Goal: Task Accomplishment & Management: Manage account settings

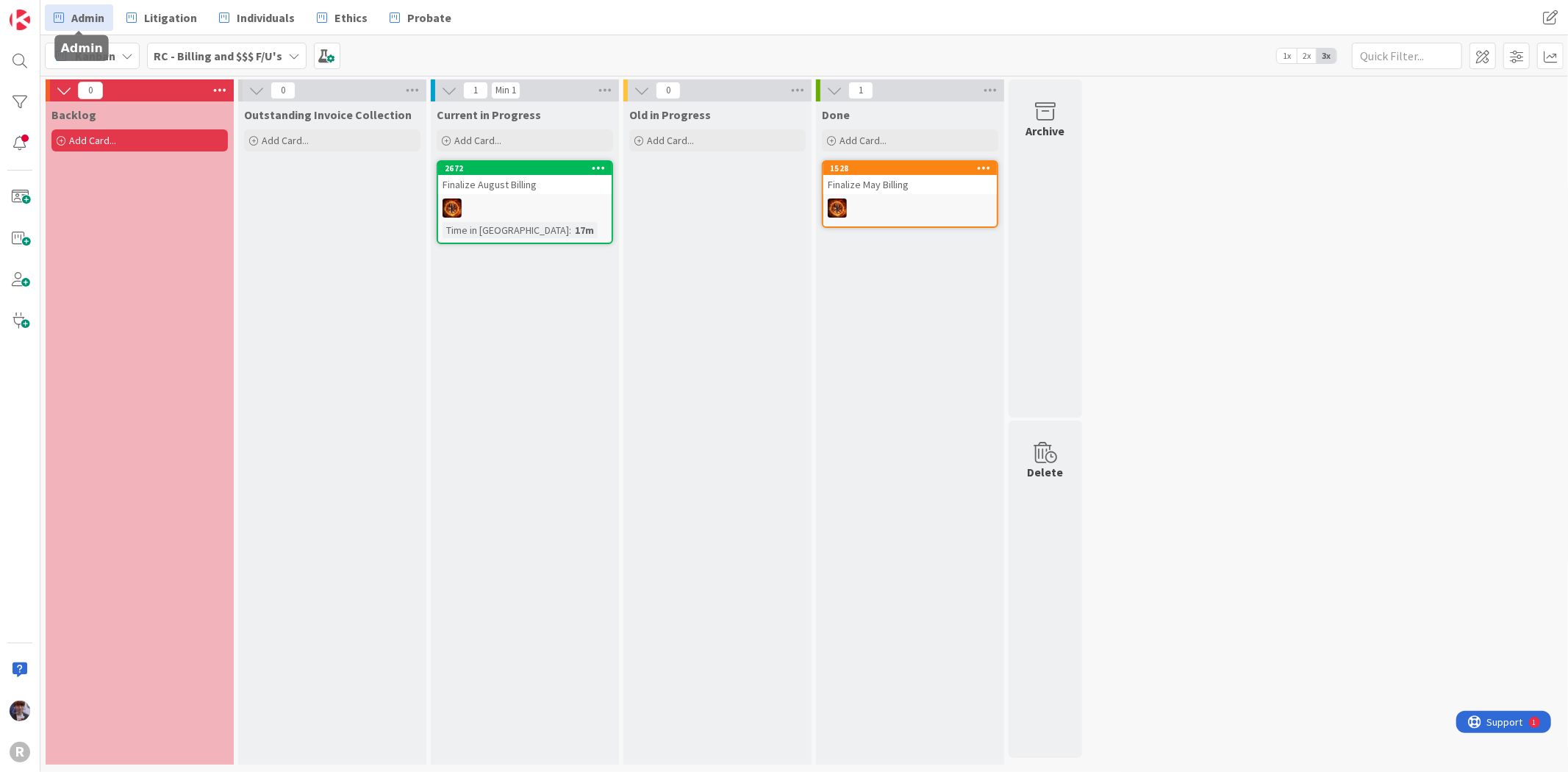
click at [93, 28] on link "Admin" at bounding box center [79, 17] width 68 height 26
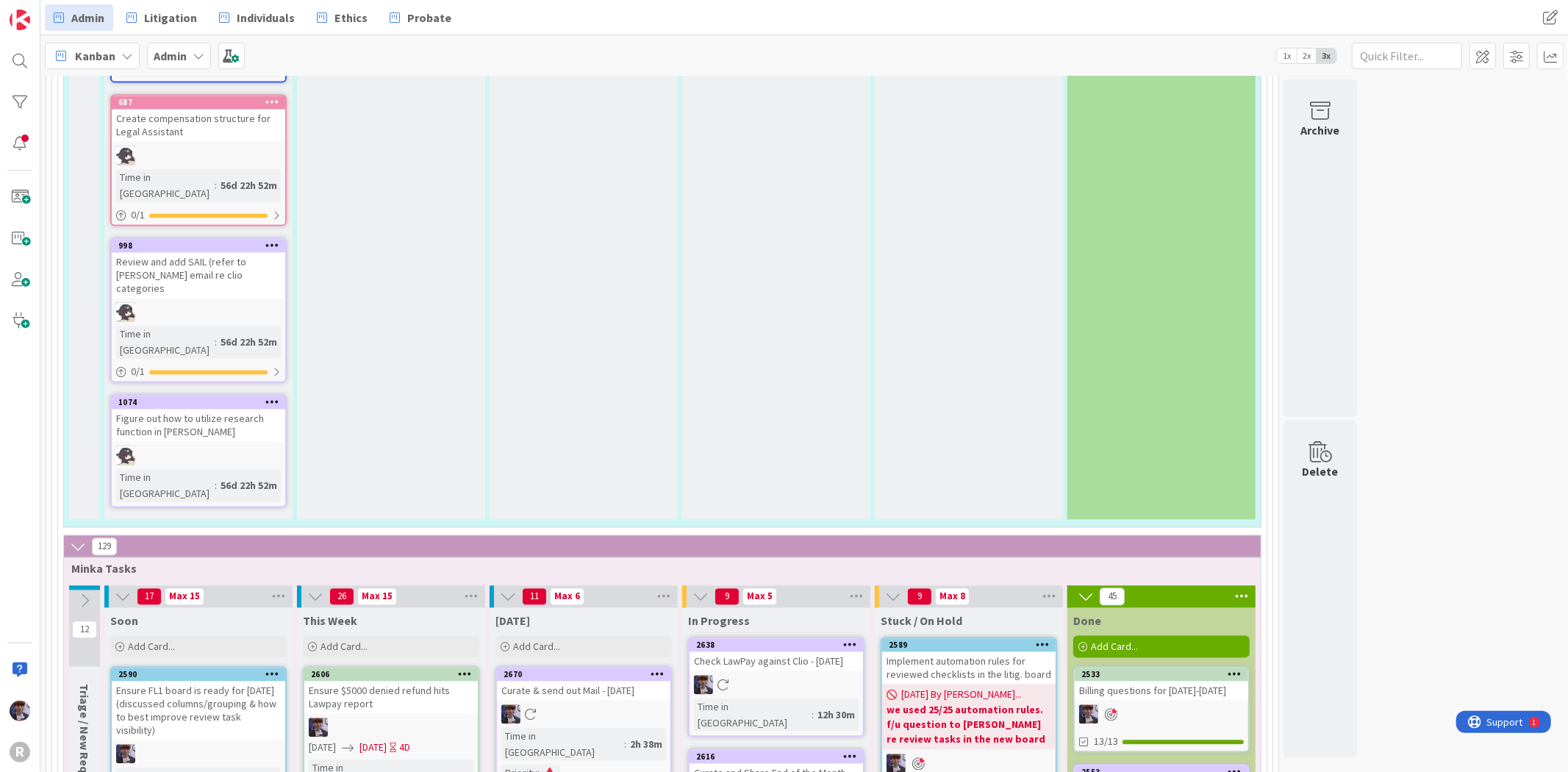
scroll to position [2370, 0]
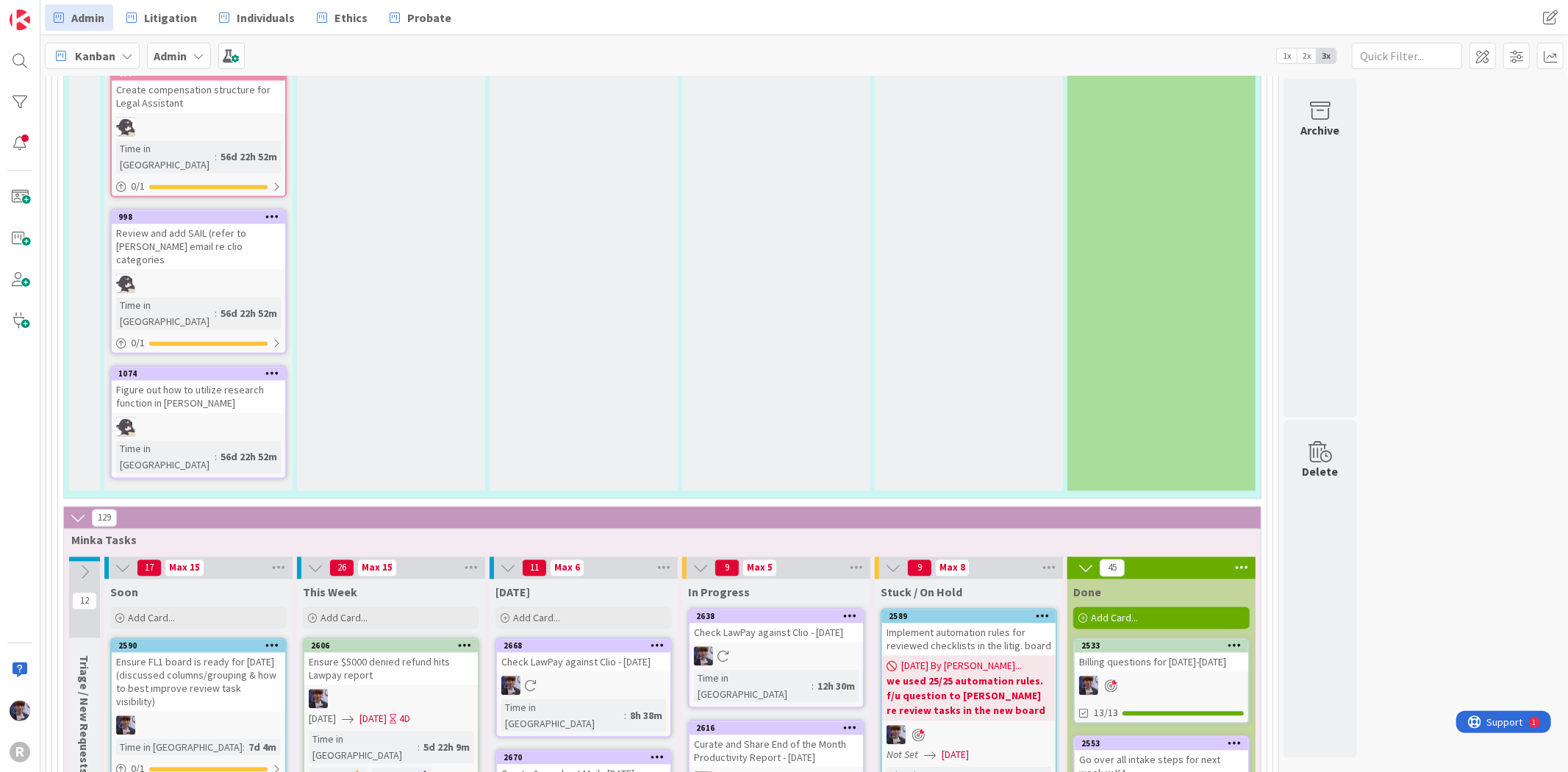
click at [651, 752] on icon at bounding box center [657, 757] width 14 height 10
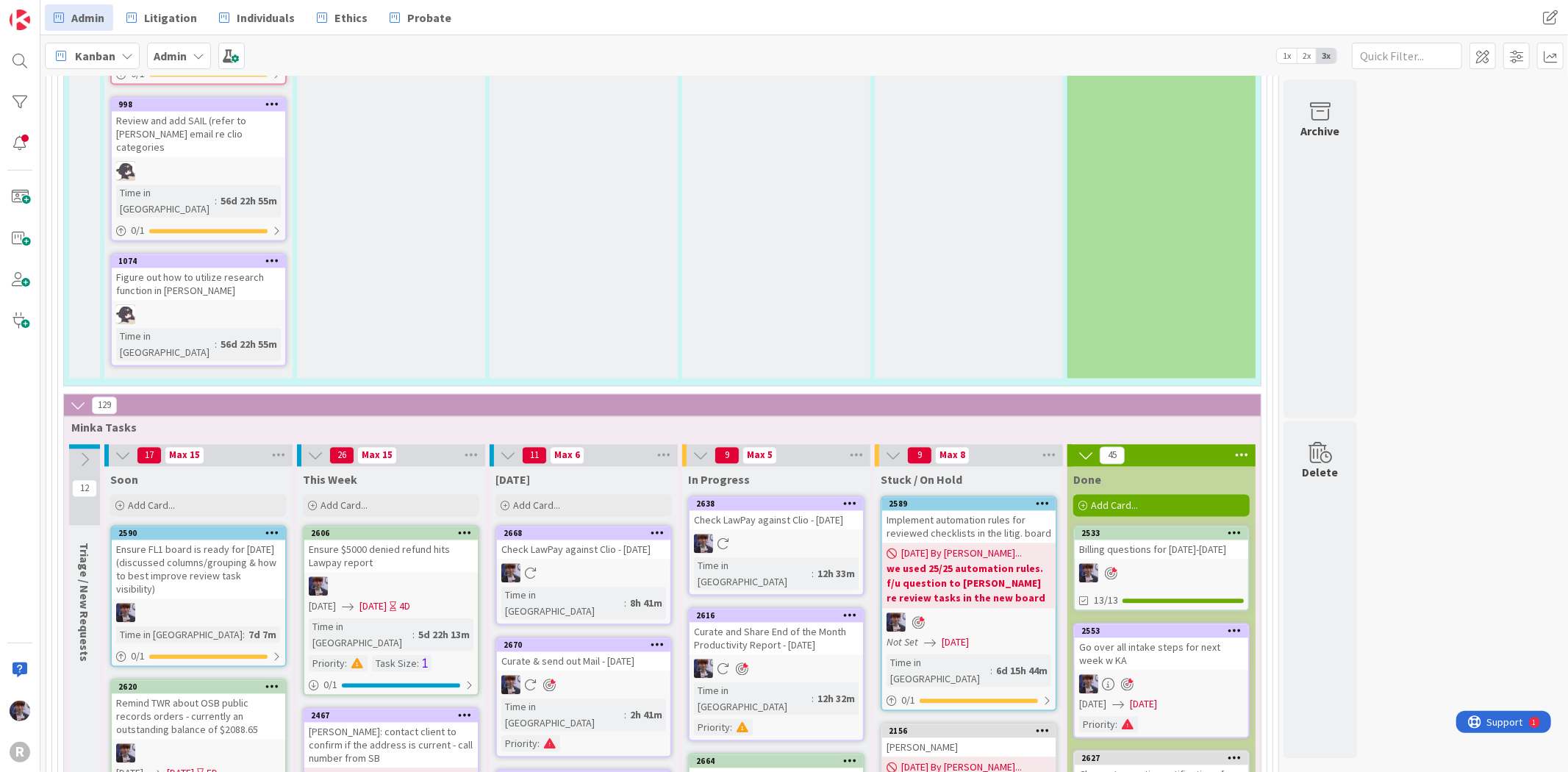
scroll to position [2534, 0]
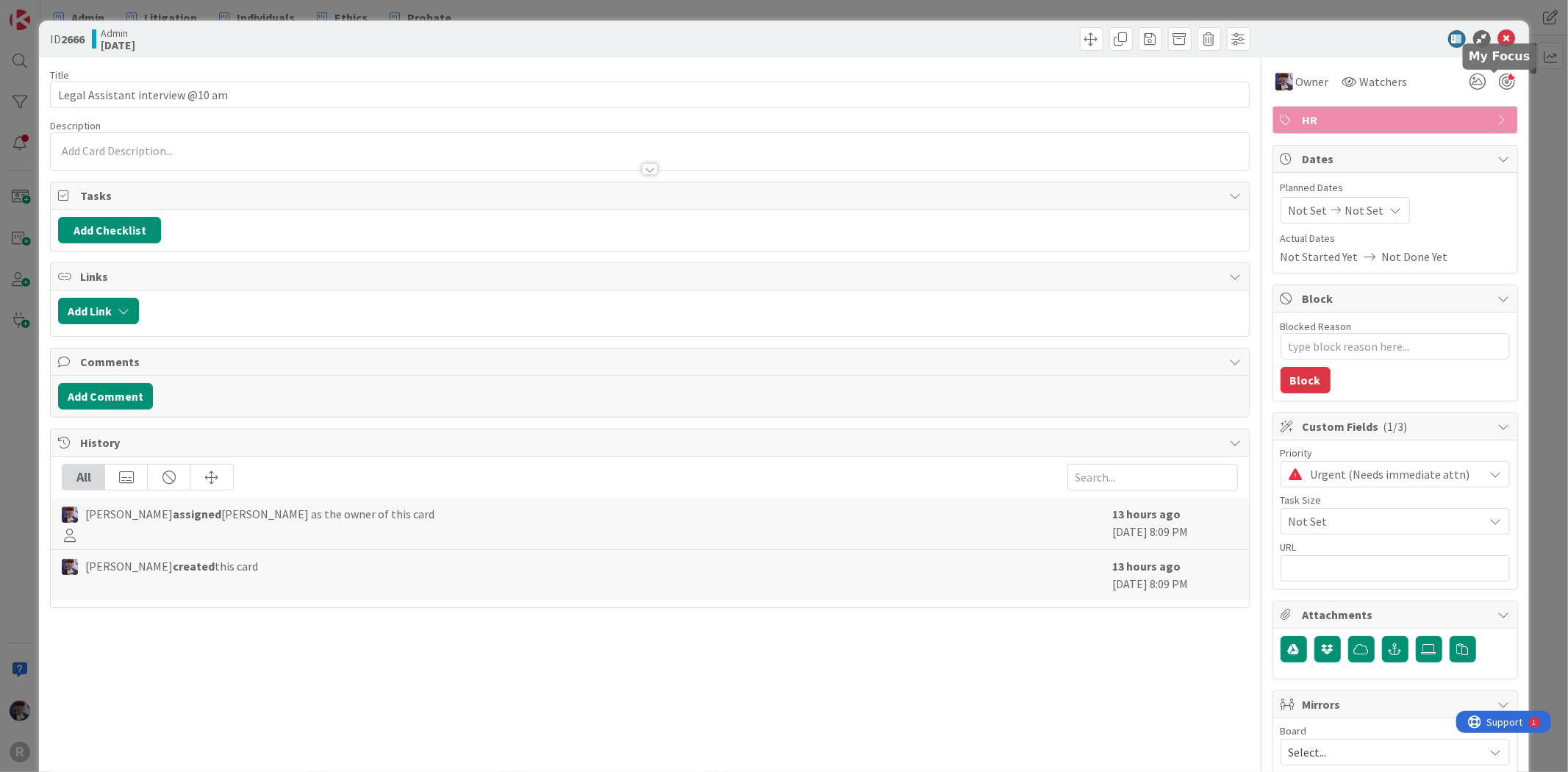
click at [1499, 85] on div at bounding box center [1507, 81] width 16 height 16
click at [1523, 98] on div "ID 2666 Admin [DATE] Title 32 / 128 Legal Assistant interview @10 am Descriptio…" at bounding box center [784, 386] width 1568 height 772
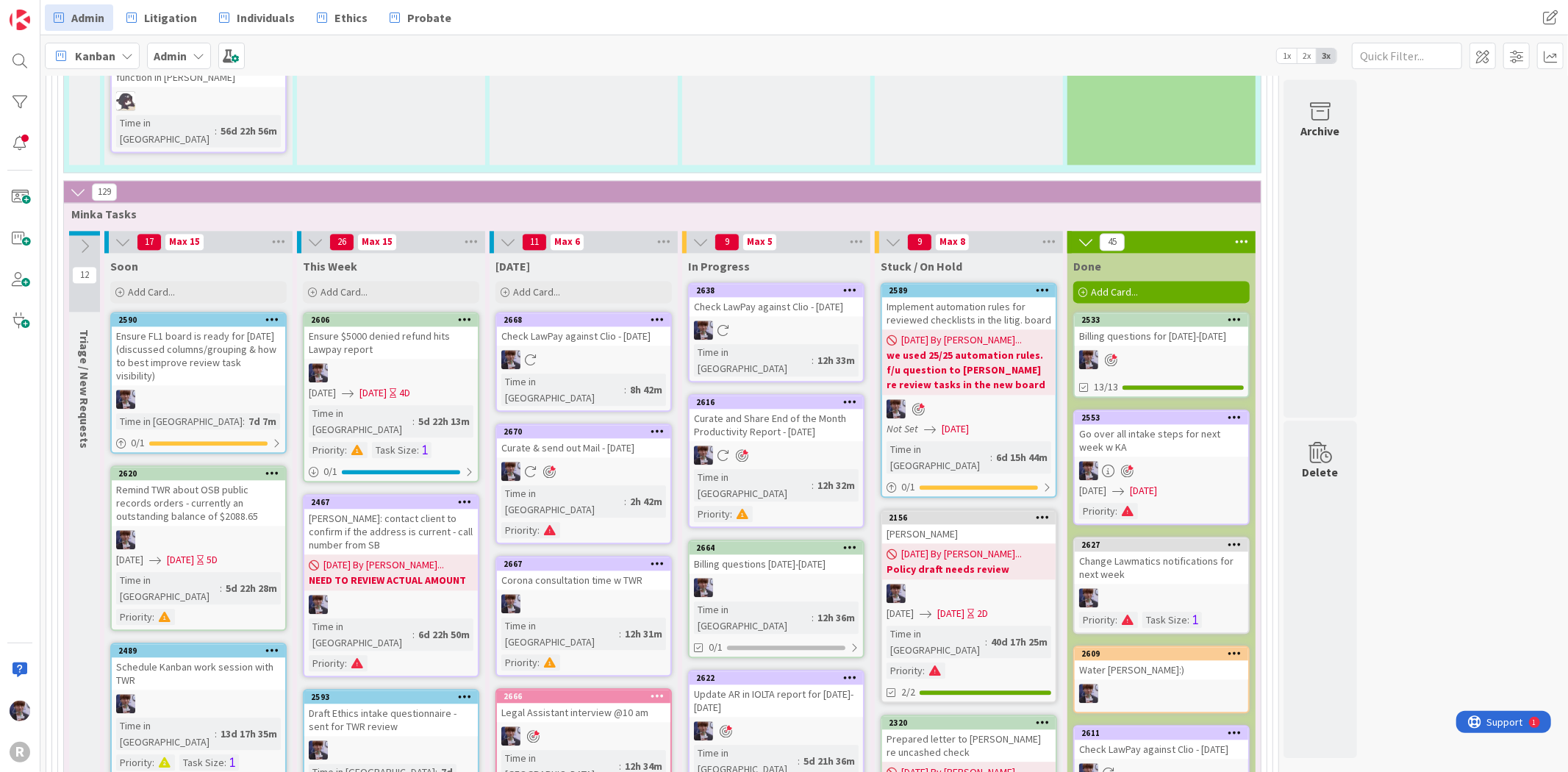
drag, startPoint x: 544, startPoint y: 698, endPoint x: 484, endPoint y: 548, distance: 161.6
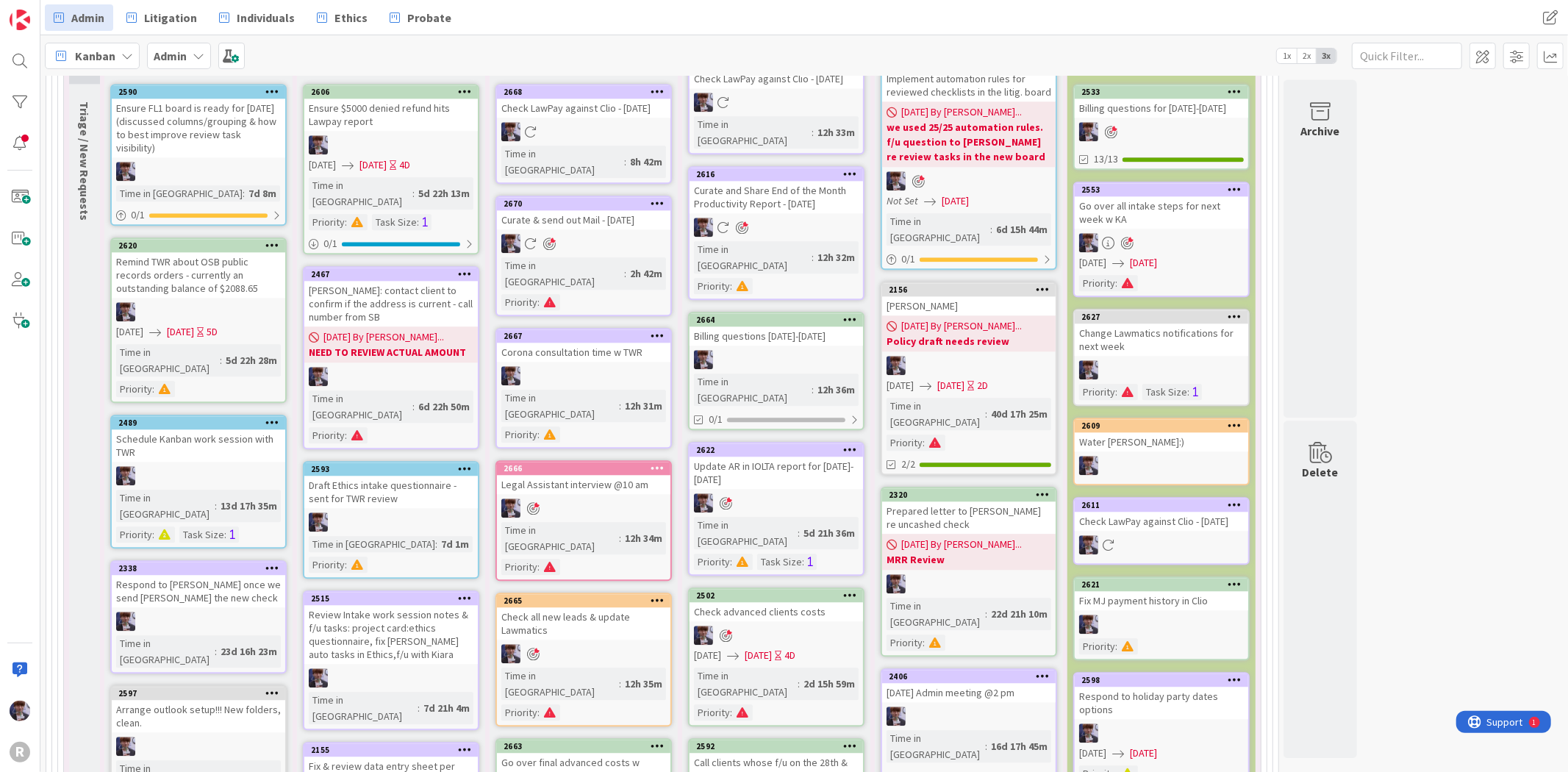
scroll to position [2943, 0]
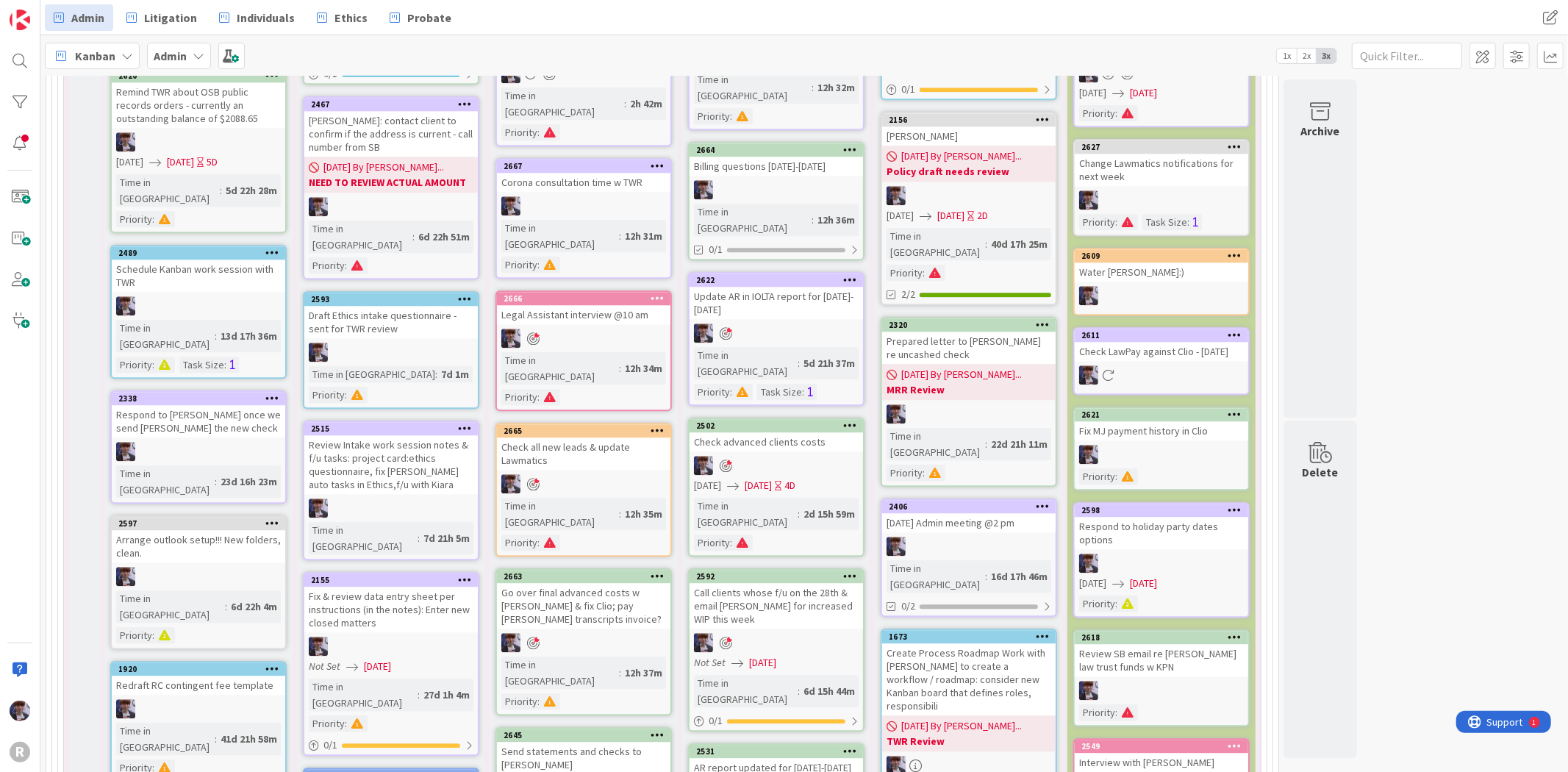
scroll to position [3187, 0]
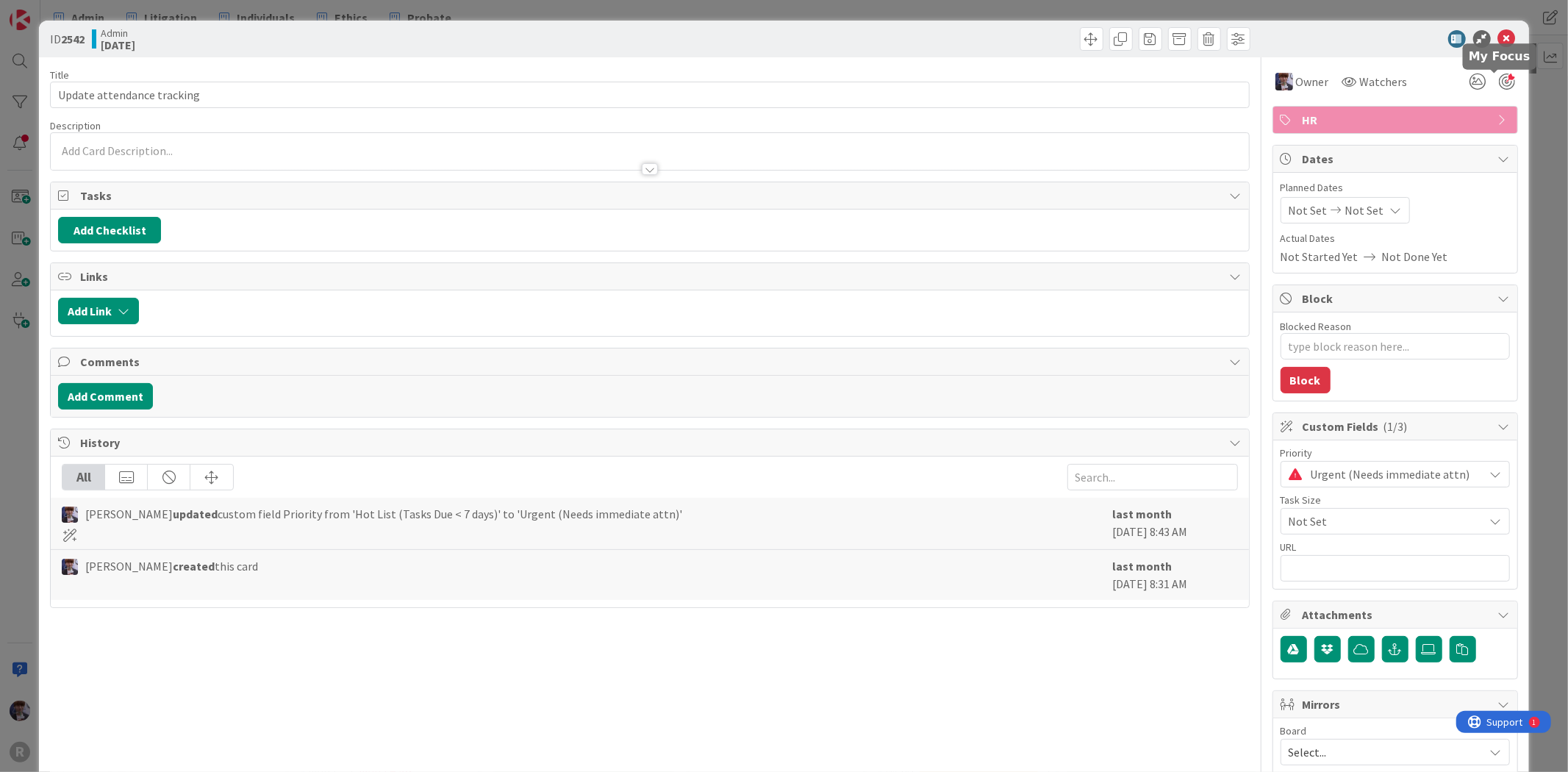
click at [1499, 77] on div at bounding box center [1507, 81] width 16 height 16
click at [1518, 103] on div "ID 2542 Admin [DATE] Title 27 / 128 Update attendance tracking Description [PER…" at bounding box center [784, 386] width 1568 height 772
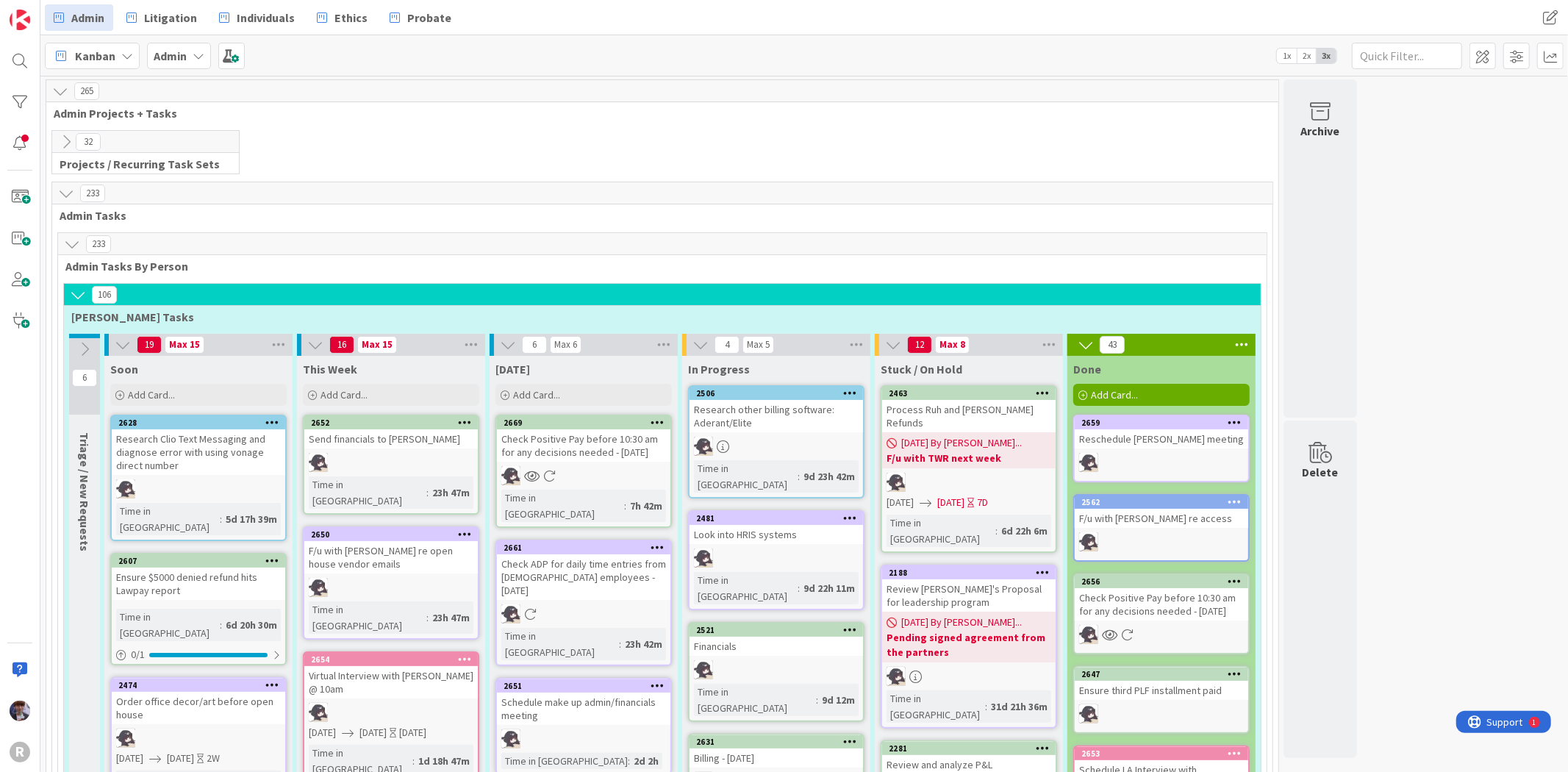
click at [77, 248] on icon at bounding box center [72, 244] width 16 height 16
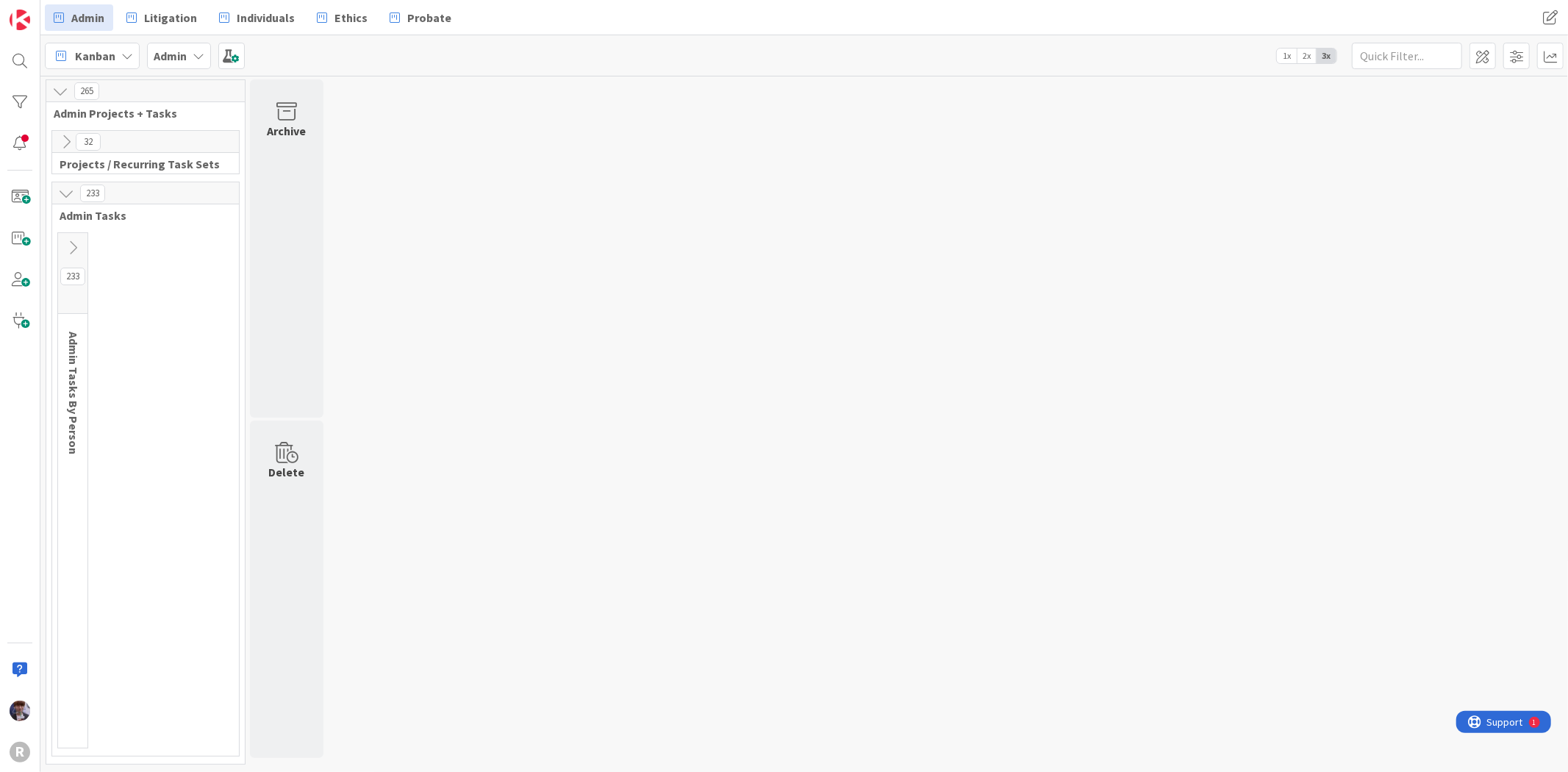
click at [77, 250] on icon at bounding box center [73, 248] width 16 height 16
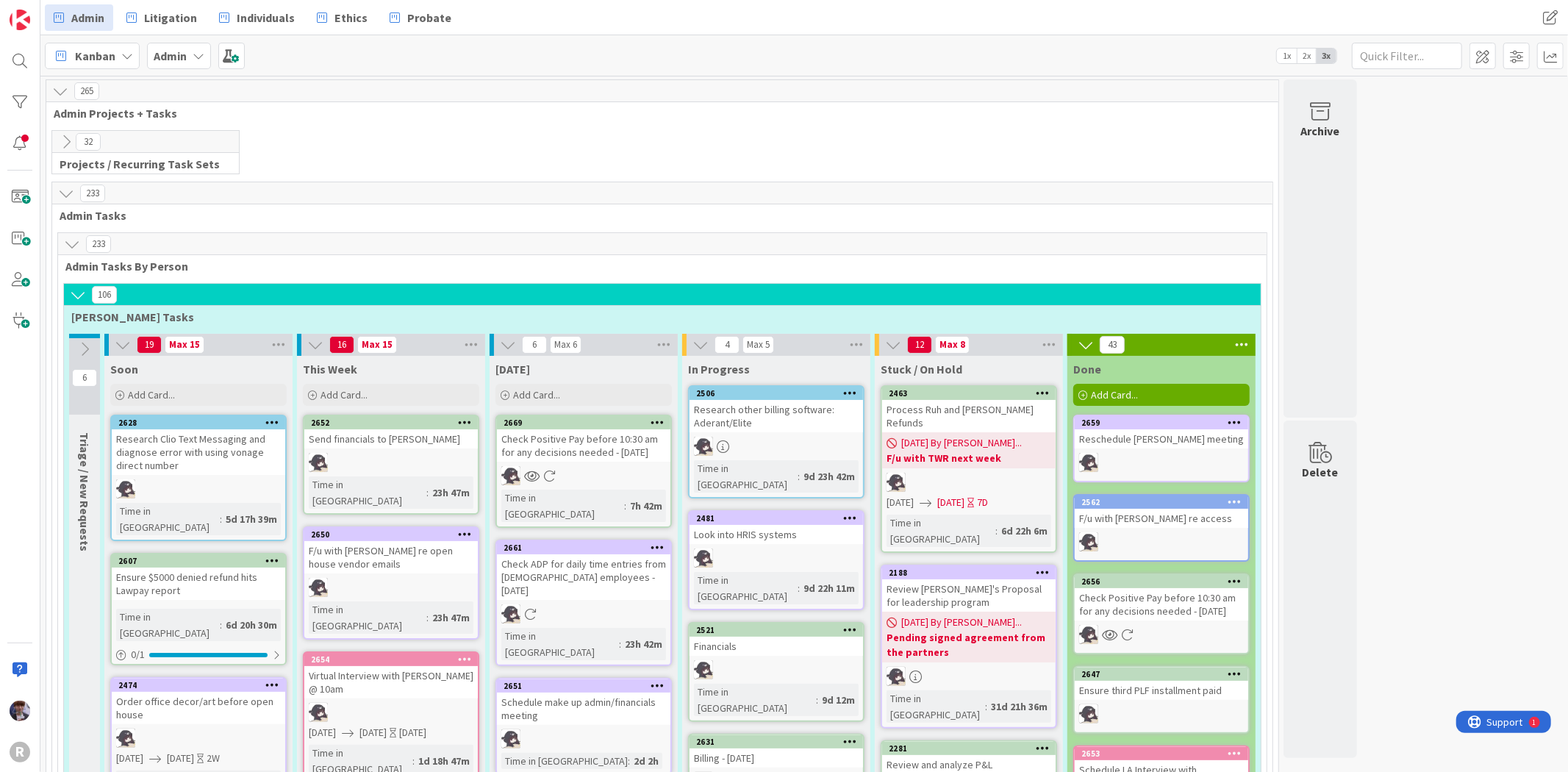
click at [79, 290] on icon at bounding box center [78, 295] width 16 height 16
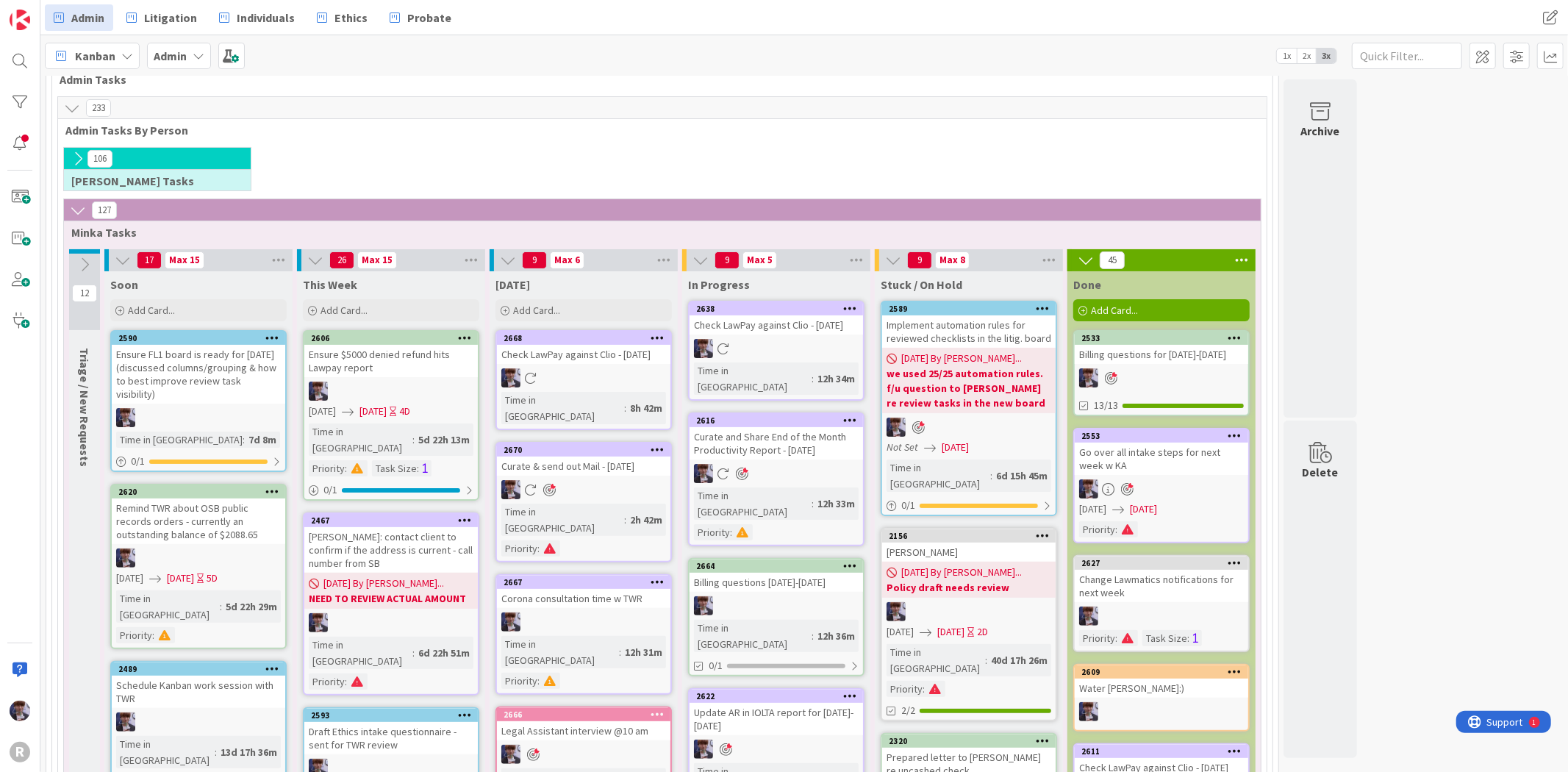
scroll to position [163, 0]
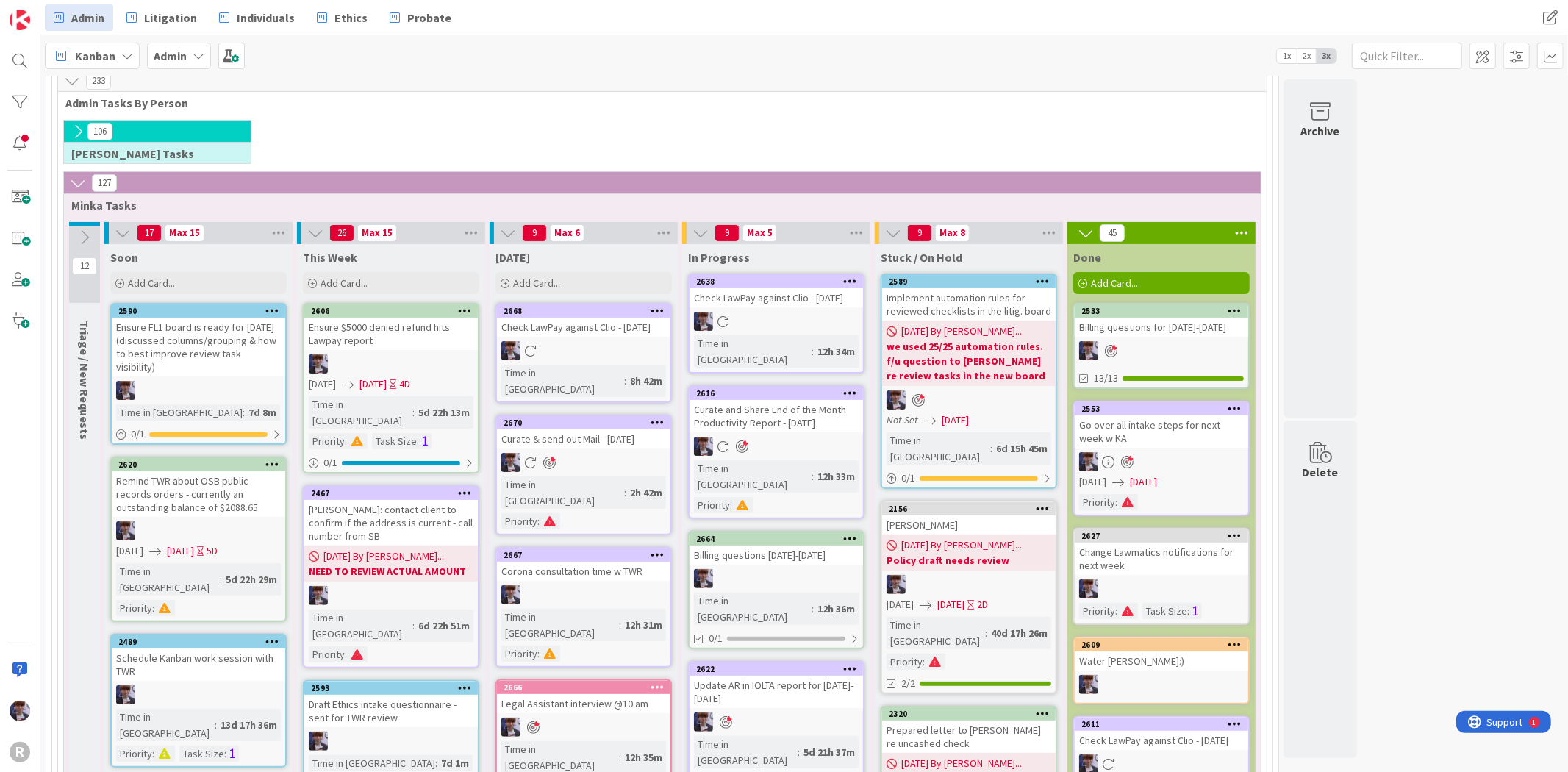
click at [809, 533] on div "2664 Billing questions [DATE]-[DATE]" at bounding box center [776, 549] width 173 height 32
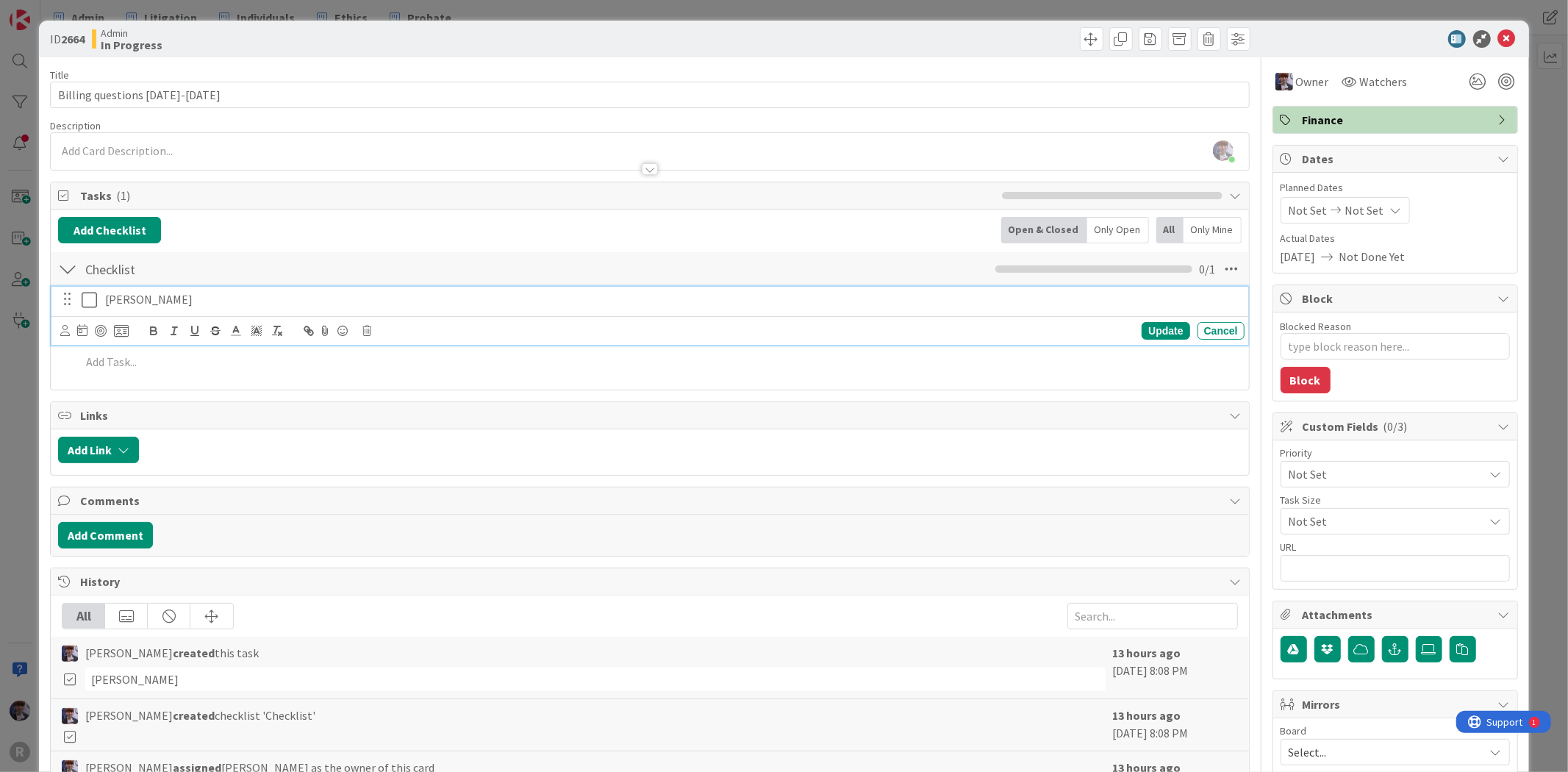
click at [87, 303] on icon at bounding box center [90, 300] width 15 height 18
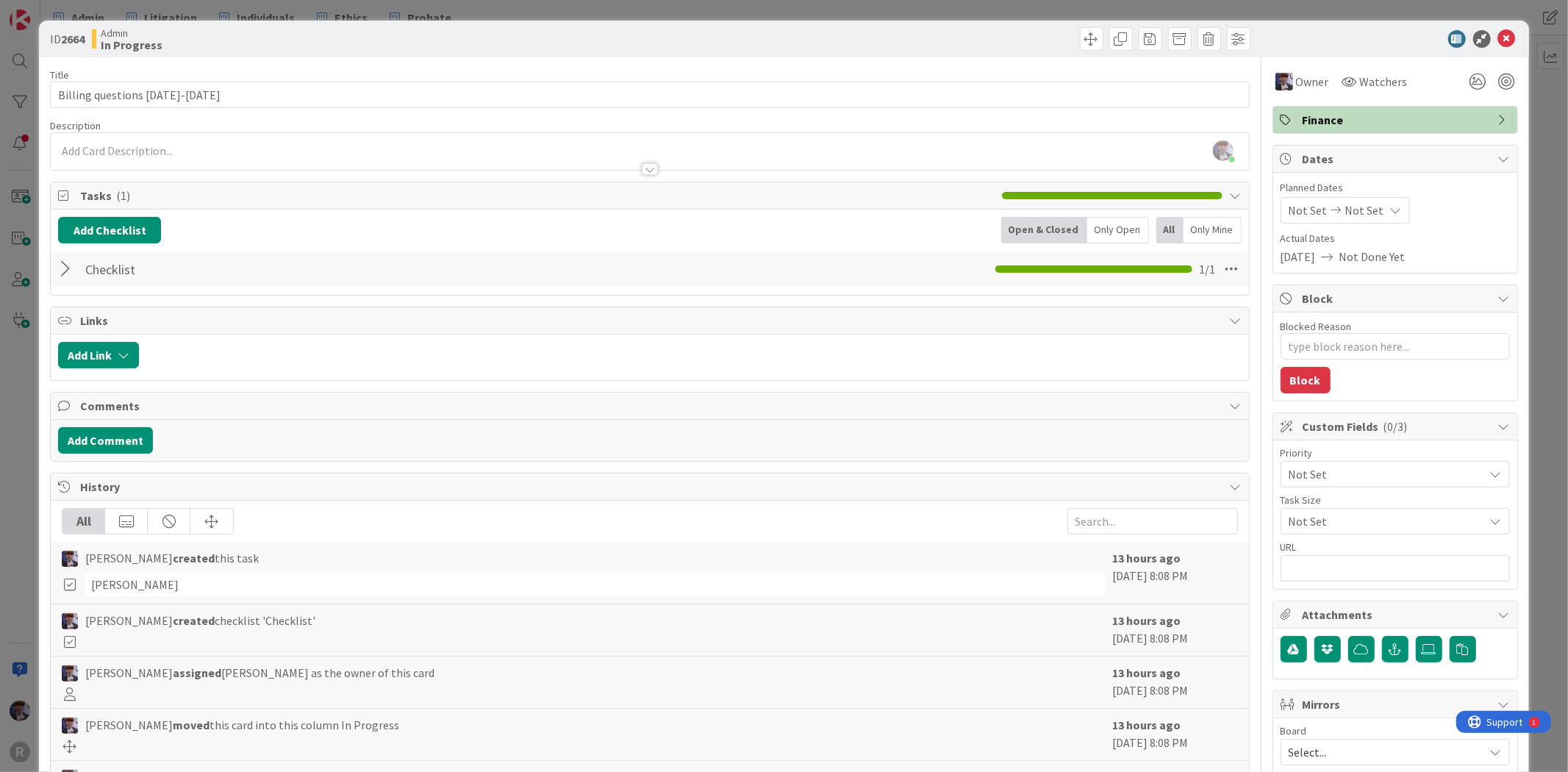
click at [26, 412] on div "ID 2664 Admin In Progress Title 25 / 128 Billing questions [DATE]-[DATE] Descri…" at bounding box center [784, 386] width 1568 height 772
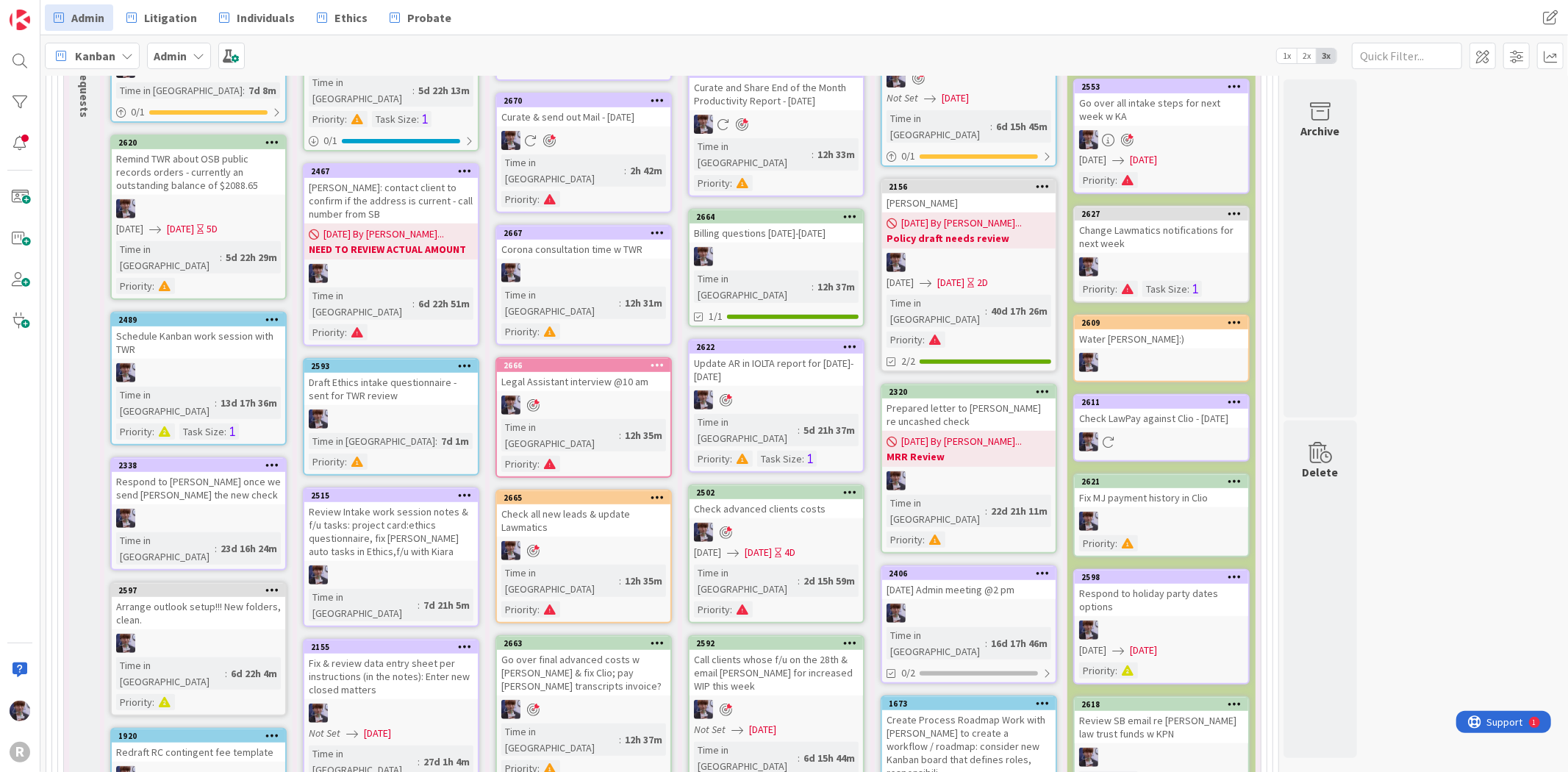
scroll to position [490, 0]
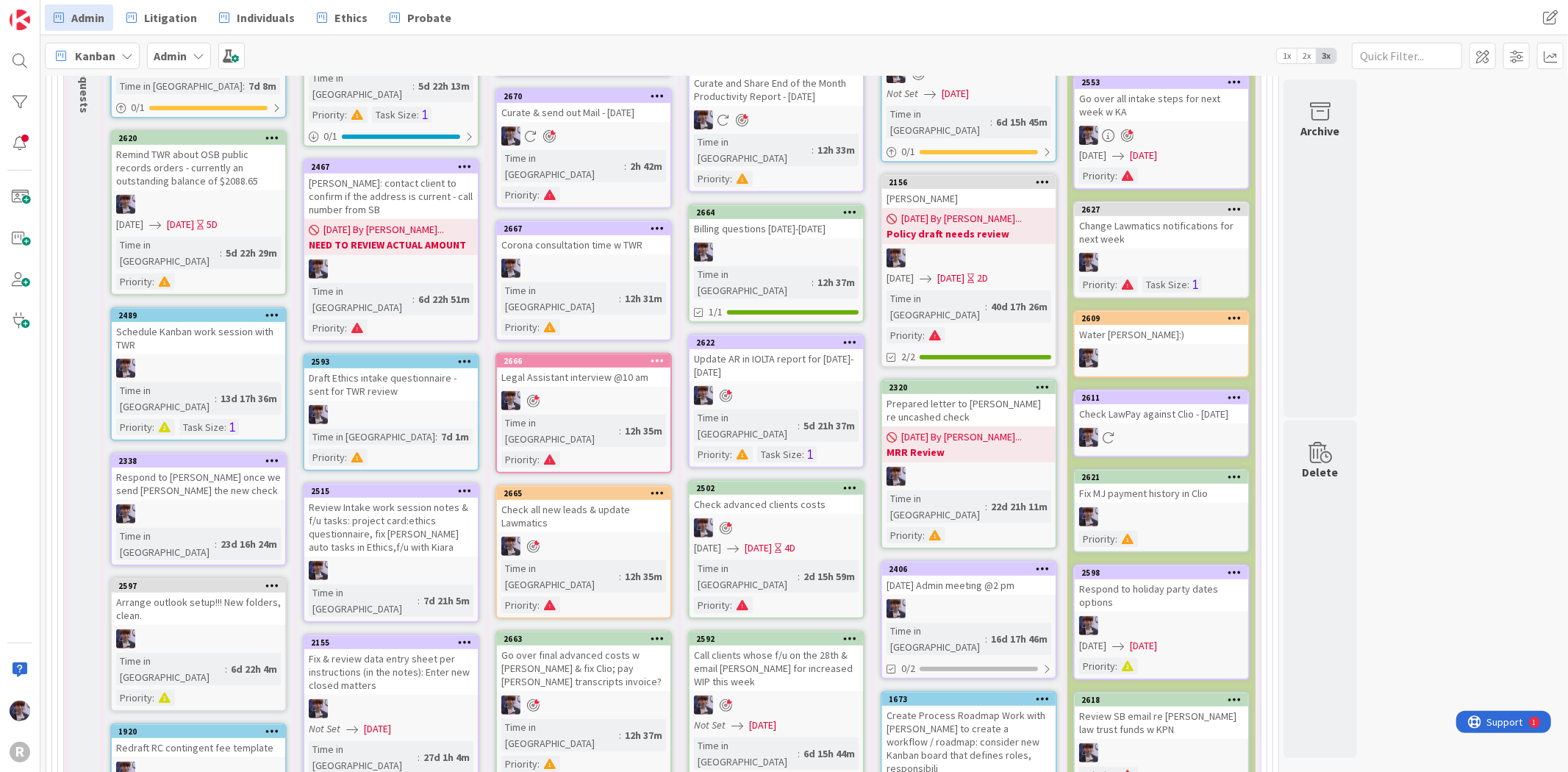
click at [852, 634] on icon at bounding box center [850, 639] width 14 height 10
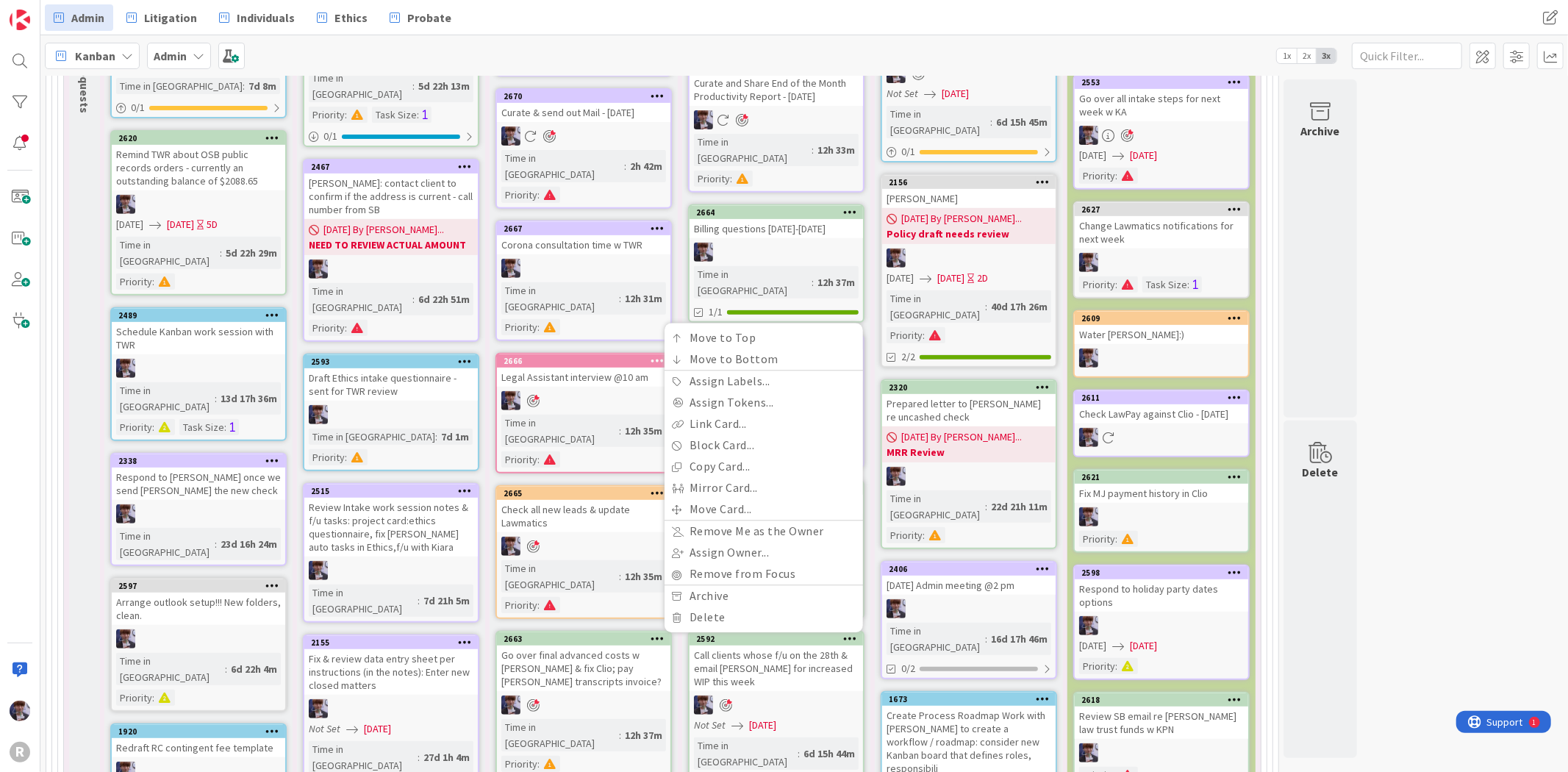
click at [783, 646] on div "Call clients whose f/u on the 28th & email [PERSON_NAME] for increased WIP this…" at bounding box center [776, 668] width 173 height 45
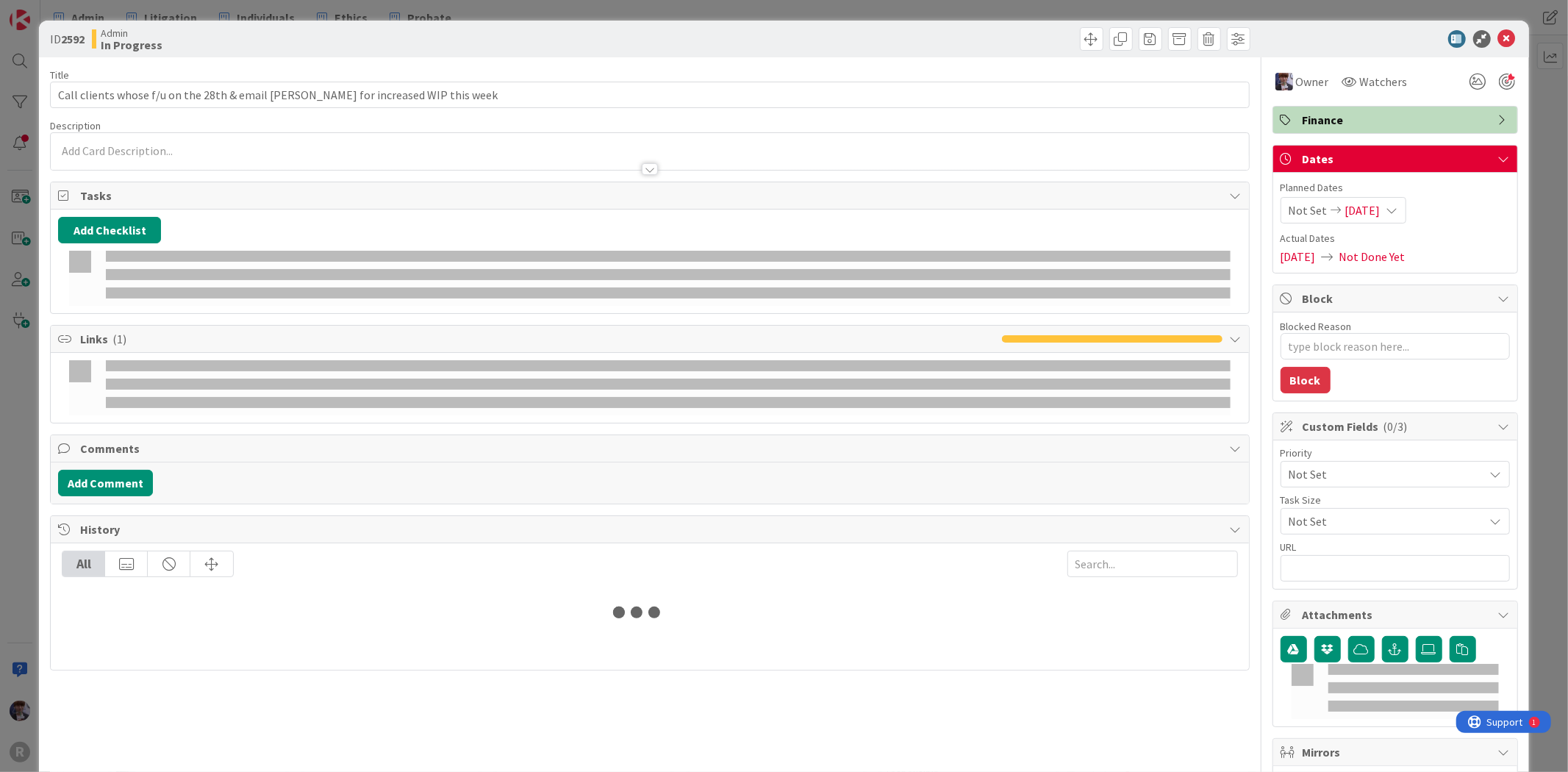
type textarea "x"
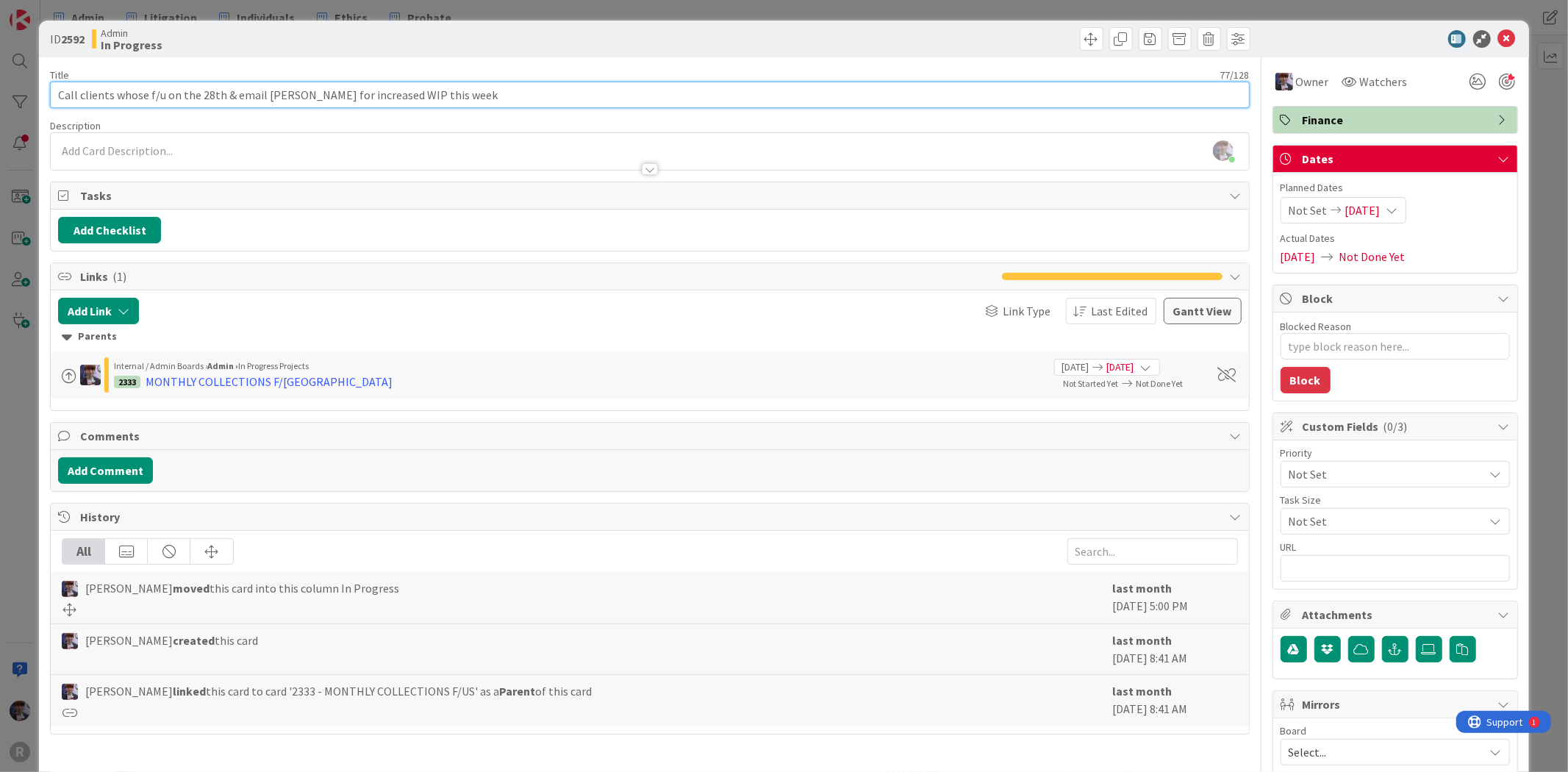
drag, startPoint x: 437, startPoint y: 98, endPoint x: 224, endPoint y: 98, distance: 213.0
click at [224, 98] on input "Call clients whose f/u on the 28th & email [PERSON_NAME] for increased WIP this…" at bounding box center [650, 95] width 1199 height 26
type input "Call clients whose f/u on the 28th"
type textarea "x"
type input "Call clients whose f/u on the 28th"
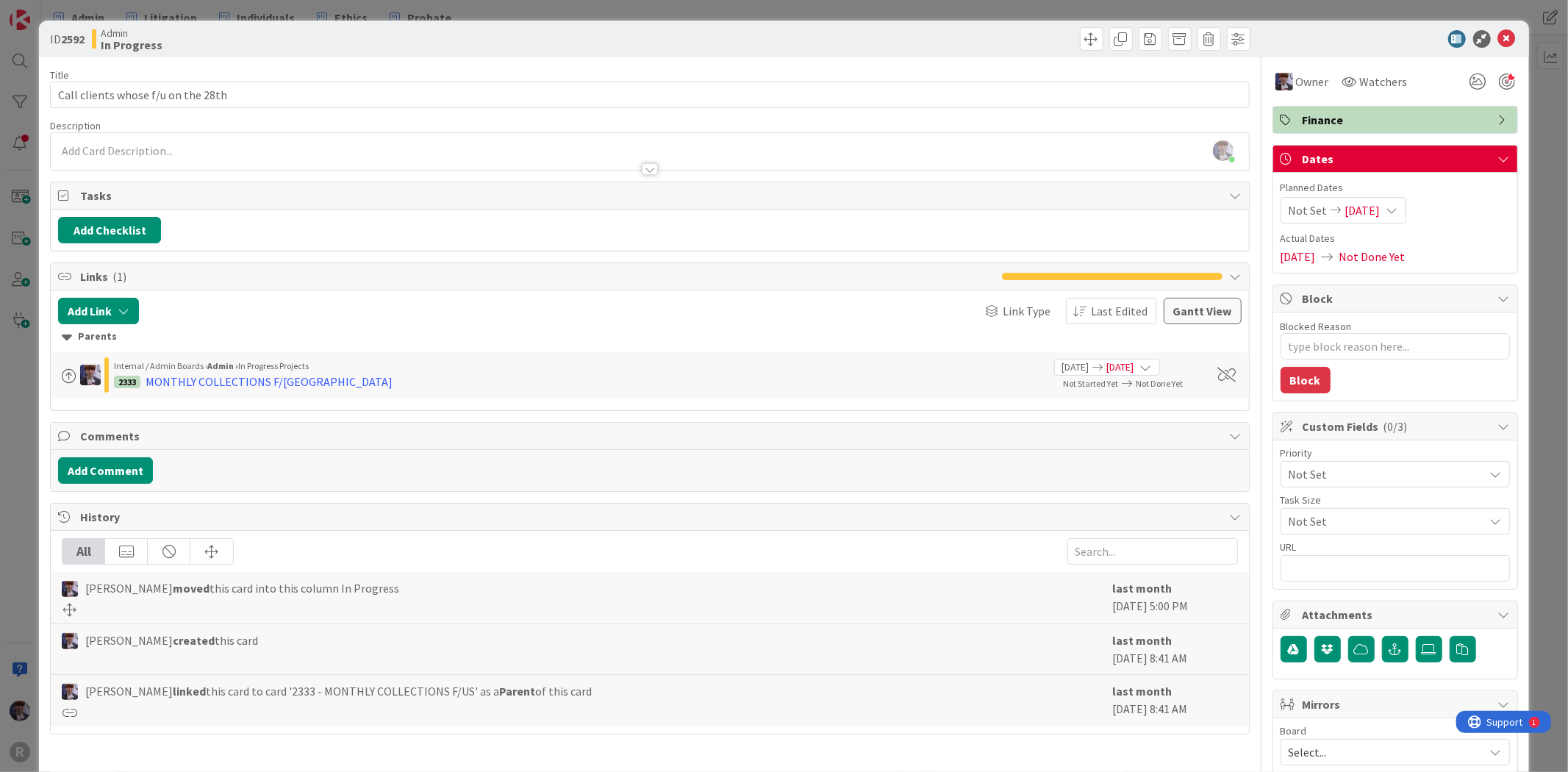
click at [15, 433] on div "ID 2592 Admin In Progress Title 35 / 128 Call clients whose f/u on the 28th Des…" at bounding box center [784, 386] width 1568 height 772
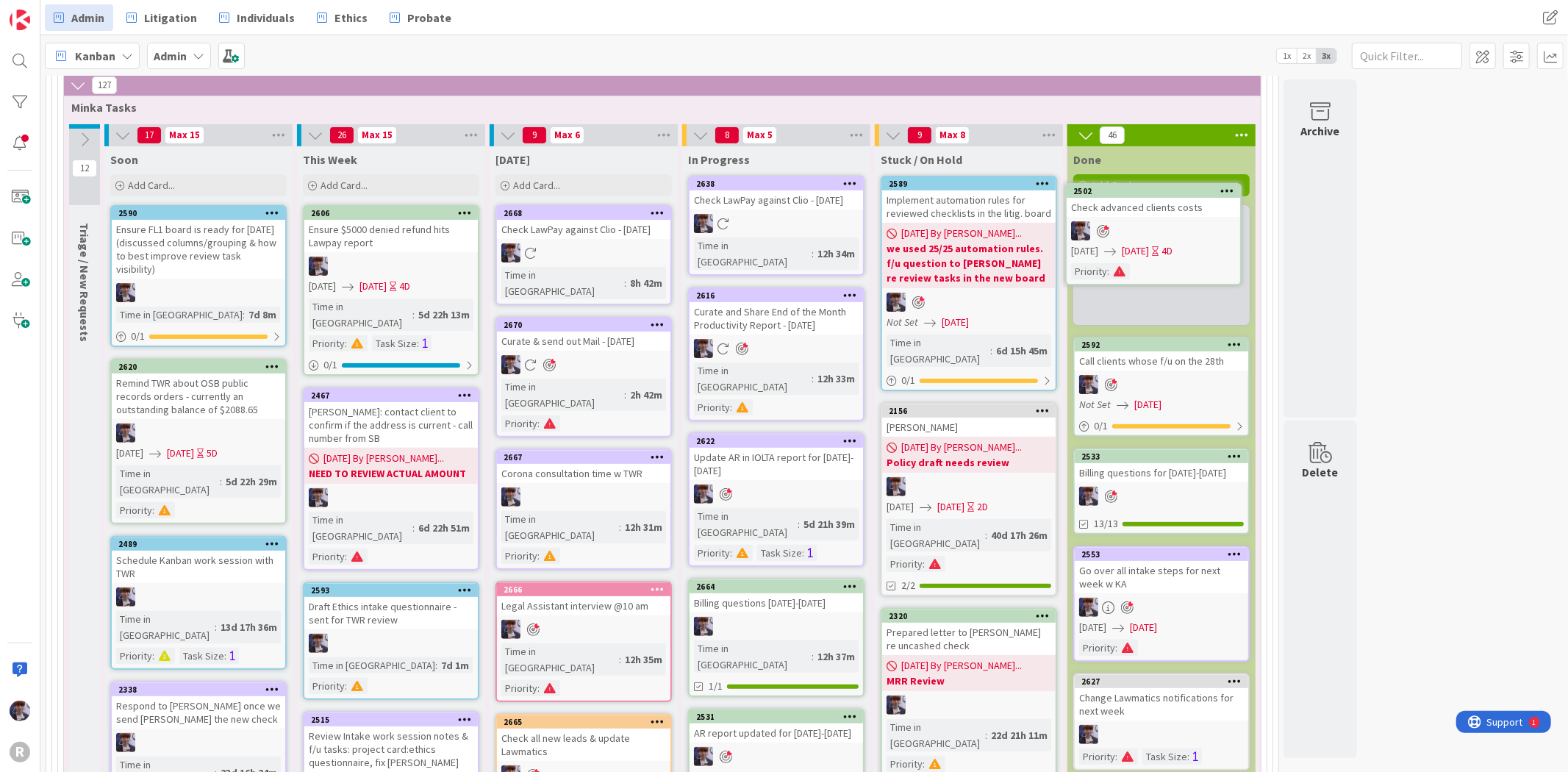
scroll to position [242, 0]
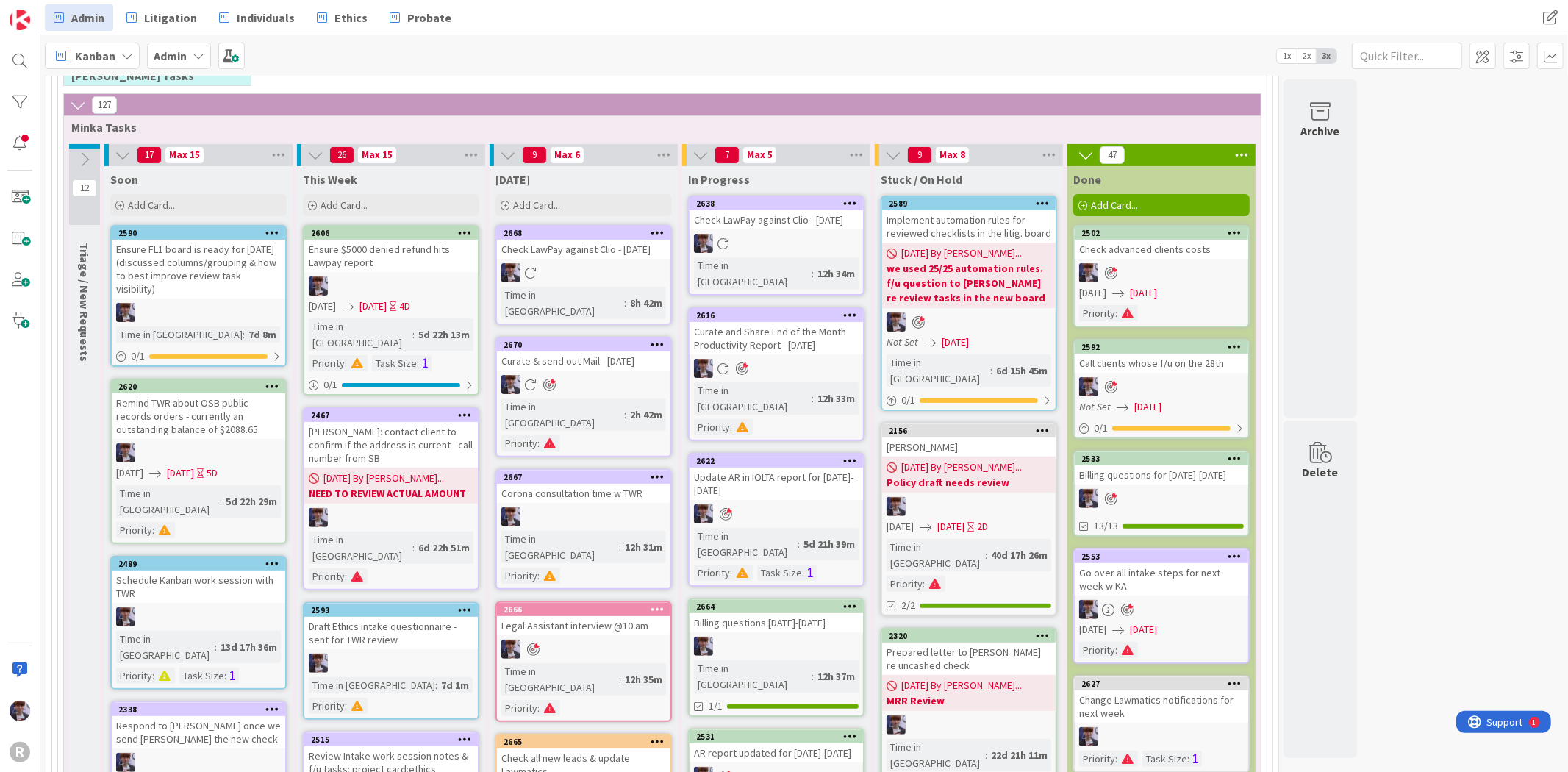
drag, startPoint x: 792, startPoint y: 655, endPoint x: 1169, endPoint y: 301, distance: 517.2
click at [1169, 301] on link "2502 Check advanced clients costs [DATE] [DATE] Priority :" at bounding box center [1162, 277] width 177 height 102
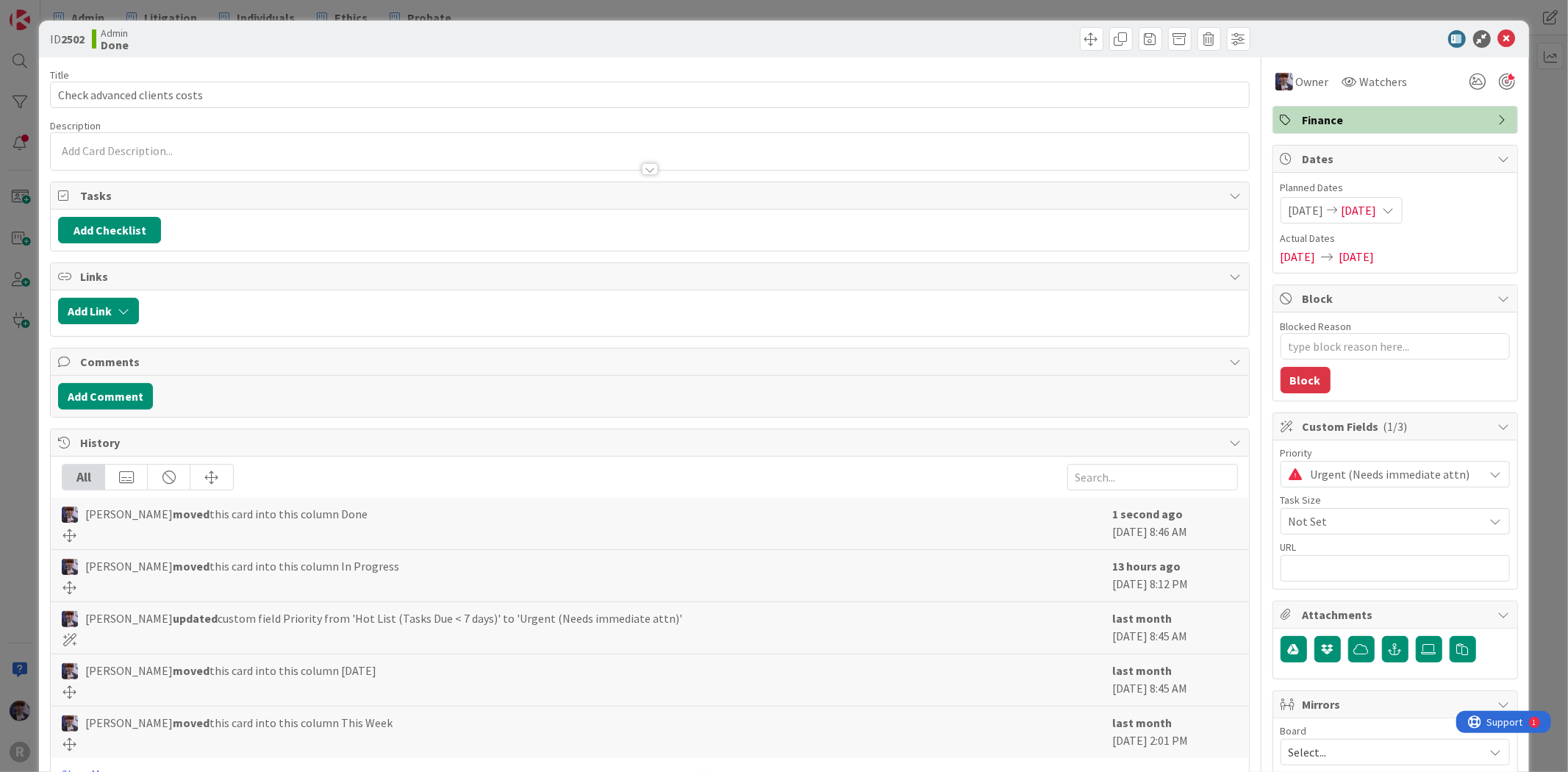
click at [1541, 97] on div "ID 2502 Admin Done Title 29 / 128 Check advanced clients costs Description Owne…" at bounding box center [784, 386] width 1568 height 772
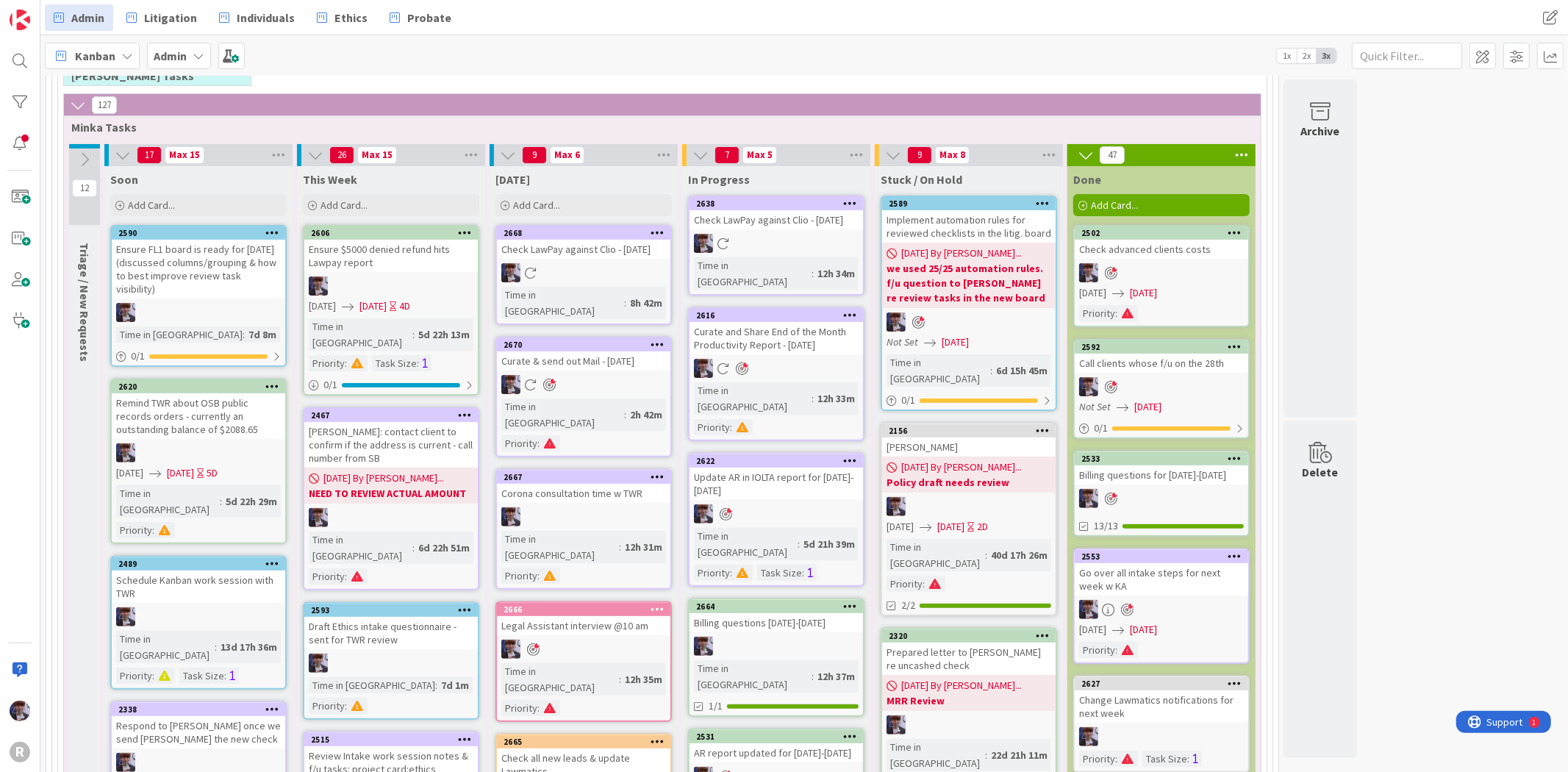
click at [780, 343] on div "Curate and Share End of the Month Productivity Report - [DATE]" at bounding box center [776, 338] width 173 height 32
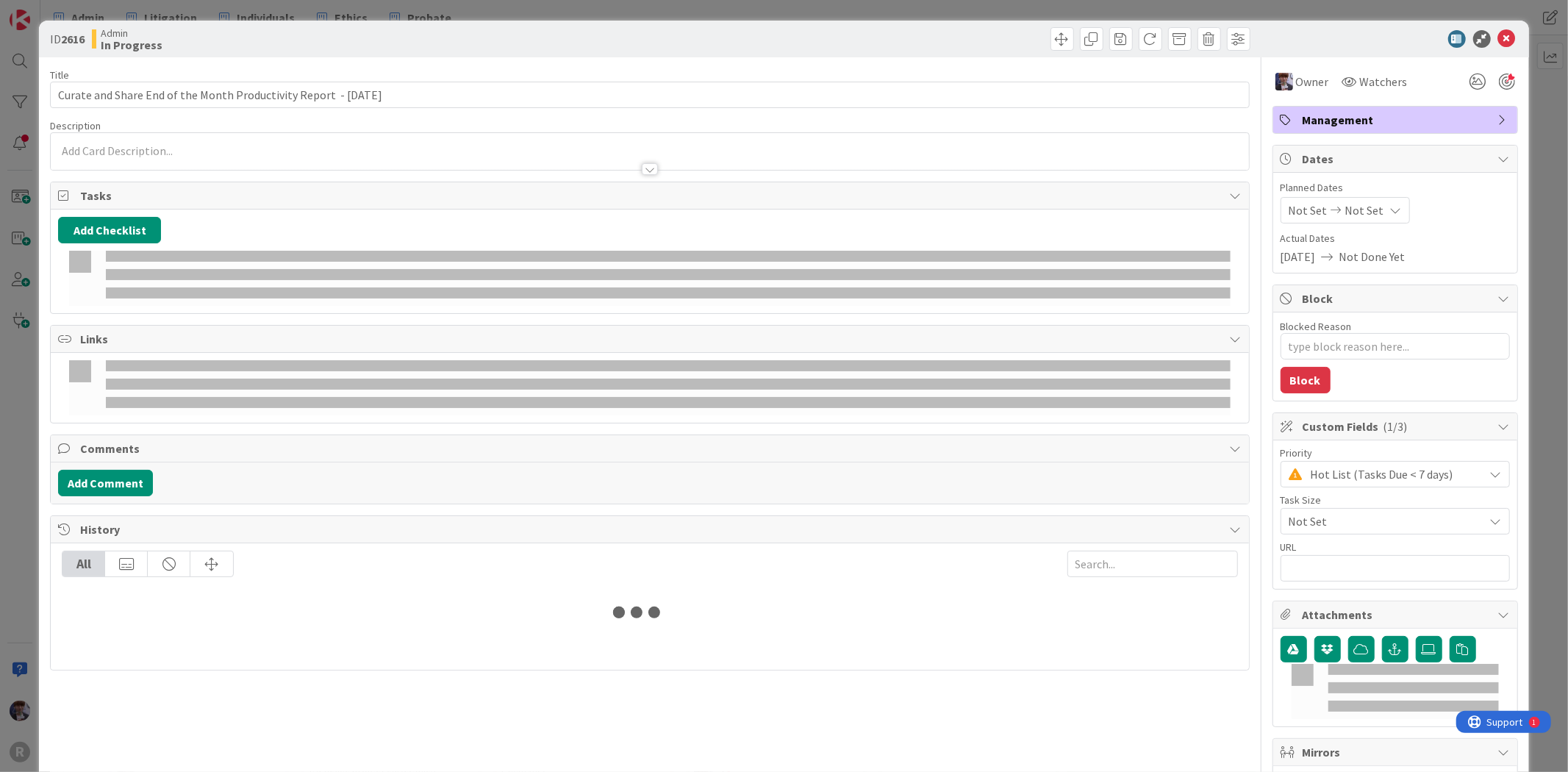
type textarea "x"
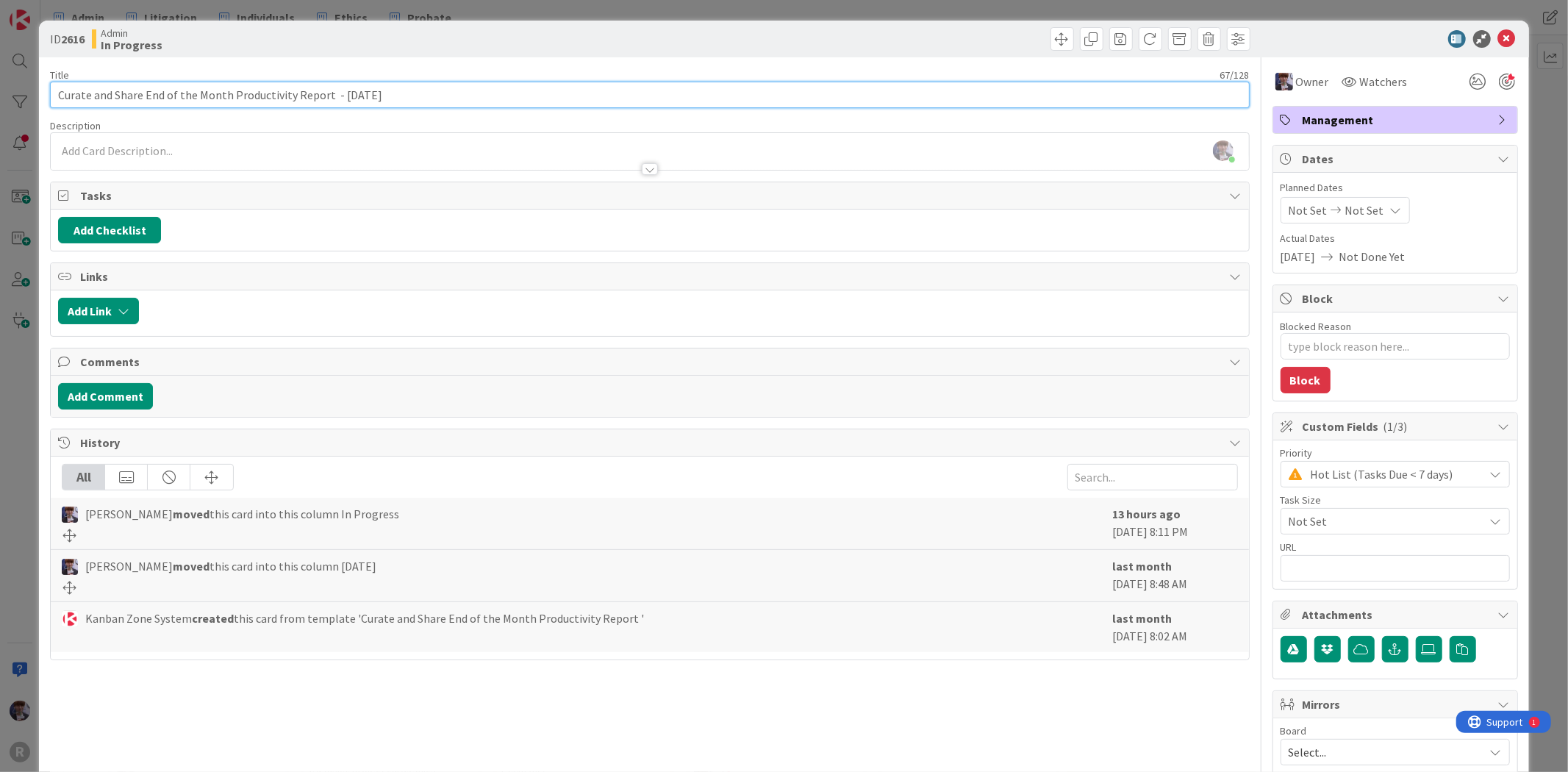
click at [61, 93] on input "Curate and Share End of the Month Productivity Report - [DATE]" at bounding box center [650, 95] width 1199 height 26
type input "Create new Curate and Share End of the Month Productivity Report - [DATE]"
type textarea "x"
type input "Create new templete Curate and Share End of the Month Productivity Report - [DA…"
type textarea "x"
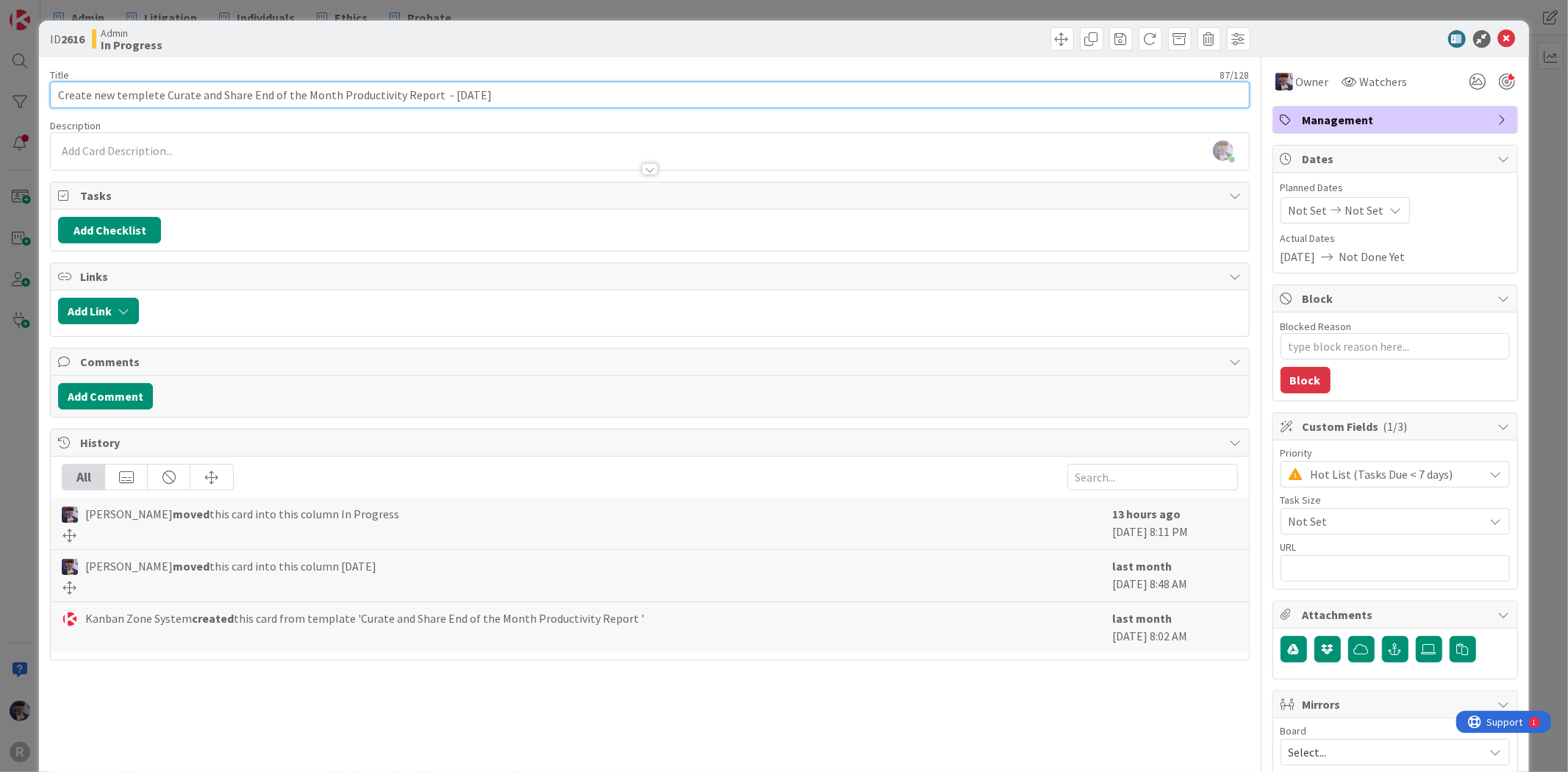
type input "Create new templete -Curate and Share End of the Month Productivity Report - [D…"
type textarea "x"
type input "Create new templete - Curate and Share End of the Month Productivity Report - […"
type textarea "x"
type input "Create new template - Curate and Share End of the Month Productivity Report - […"
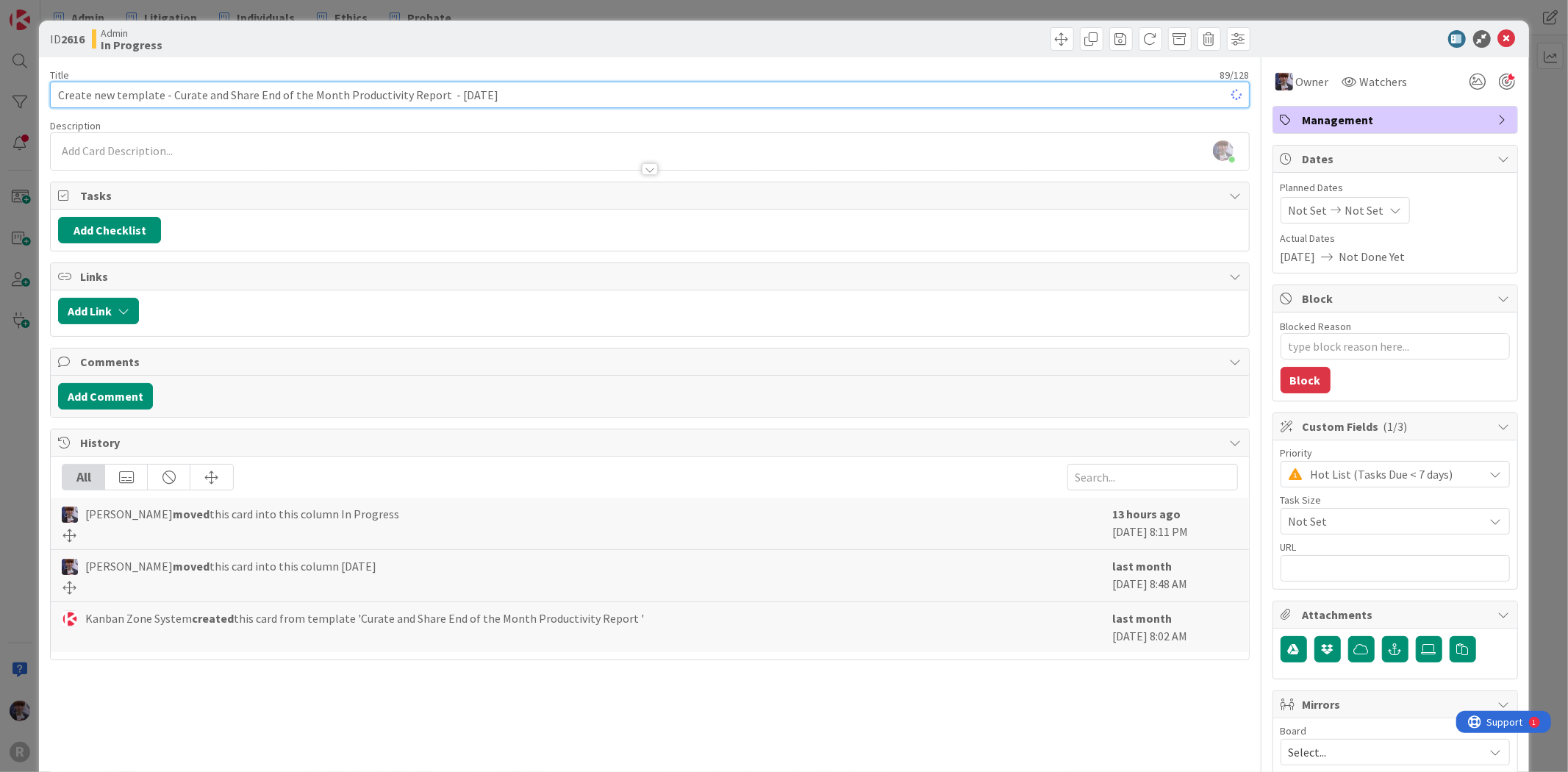
type textarea "x"
type input "Create new template - Curate and Share End of the Month Productivity Report - […"
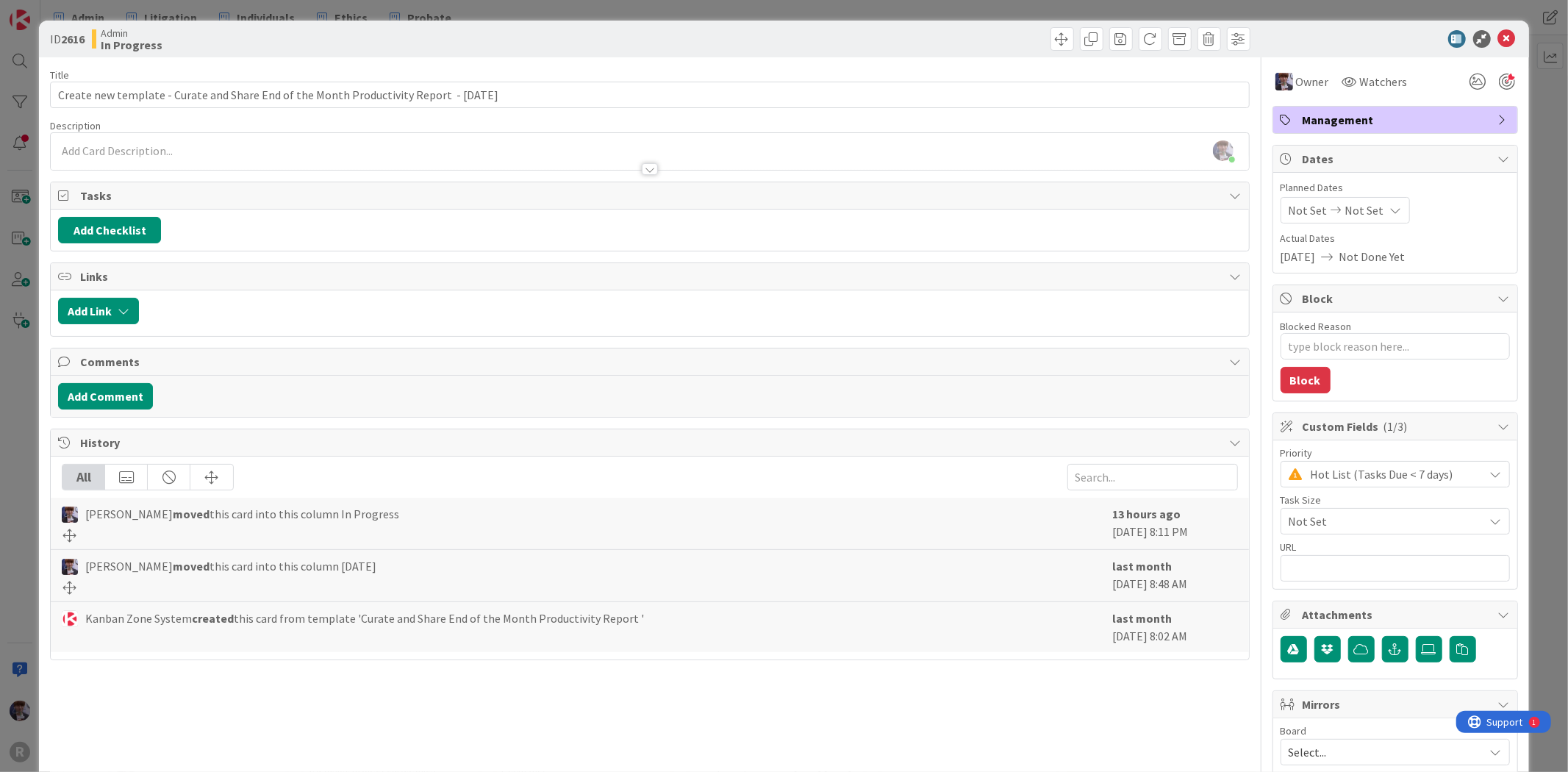
click at [13, 407] on div "ID 2616 Admin In Progress Title 89 / 128 Create new template - Curate and Share…" at bounding box center [784, 386] width 1568 height 772
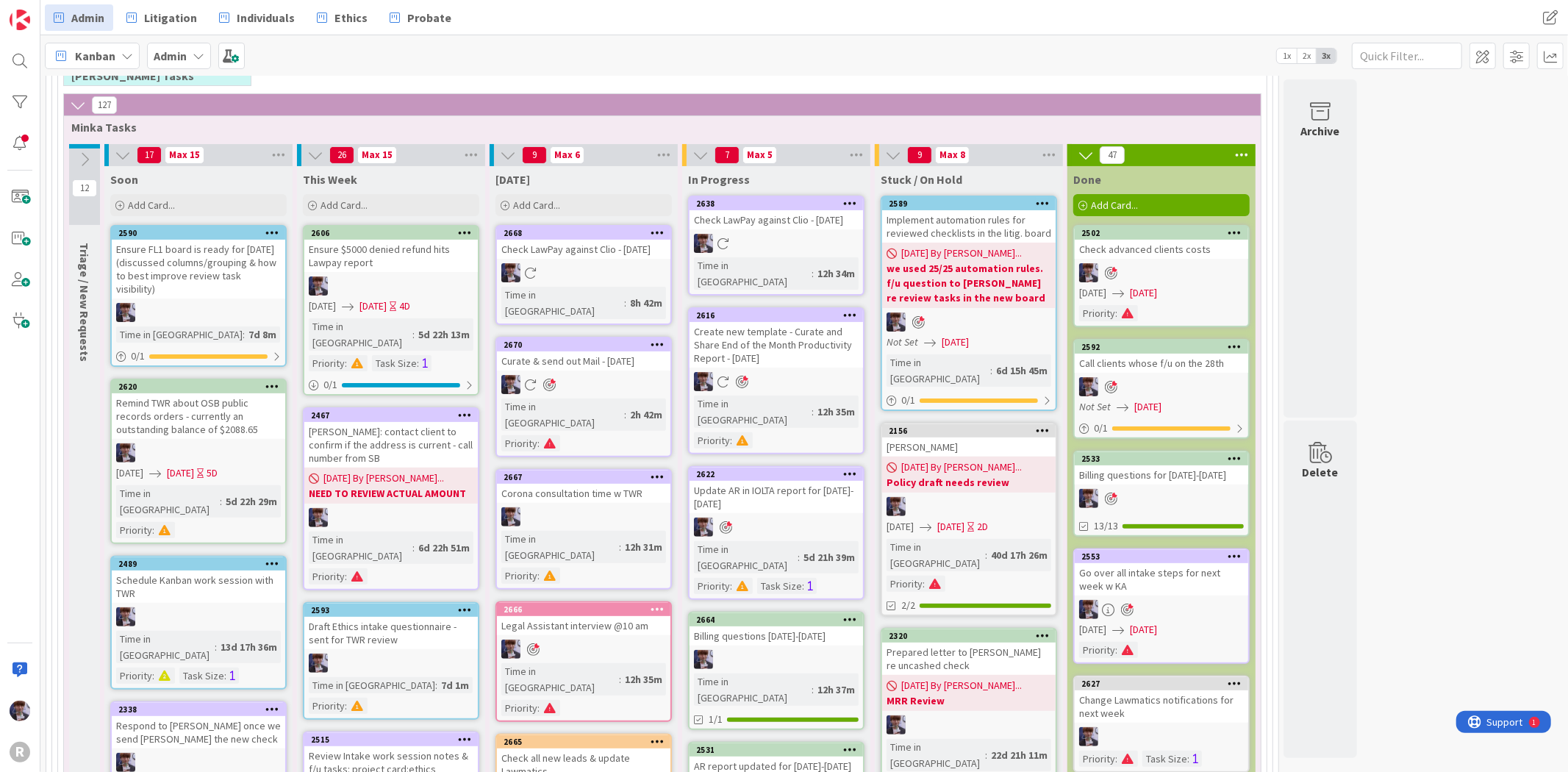
click at [853, 198] on icon at bounding box center [850, 203] width 14 height 10
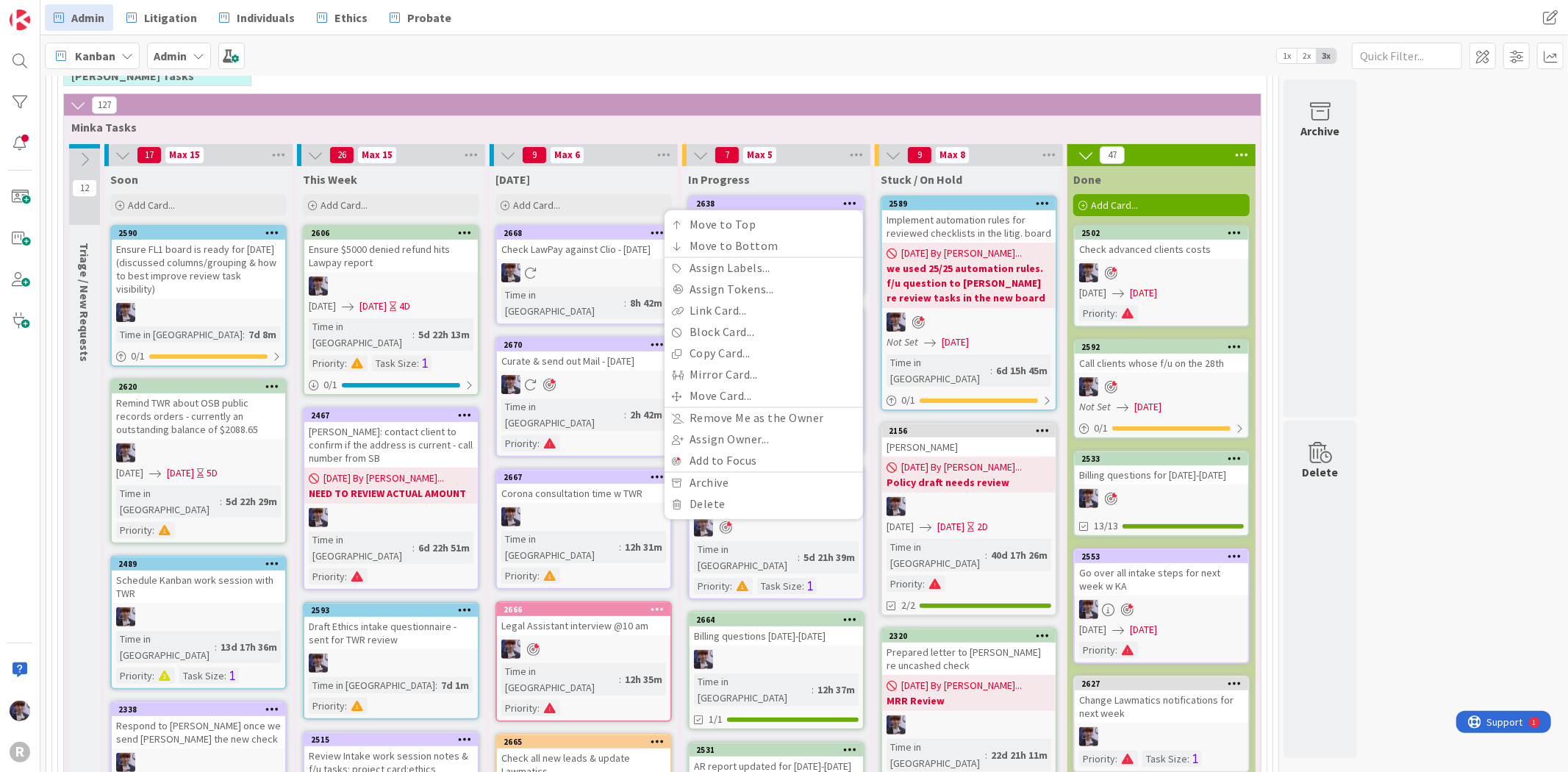
click at [824, 114] on div "127" at bounding box center [662, 105] width 1197 height 22
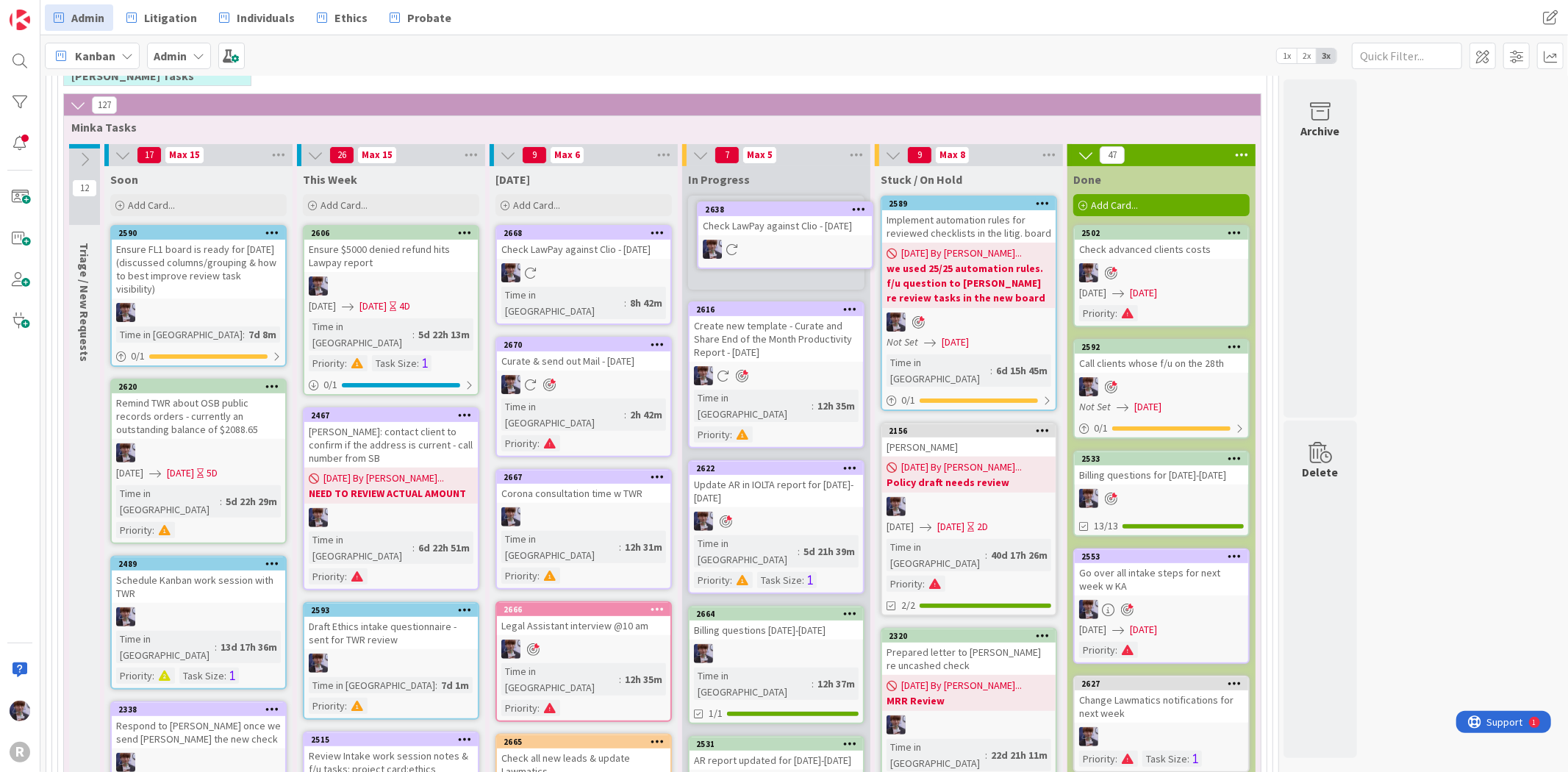
scroll to position [237, 0]
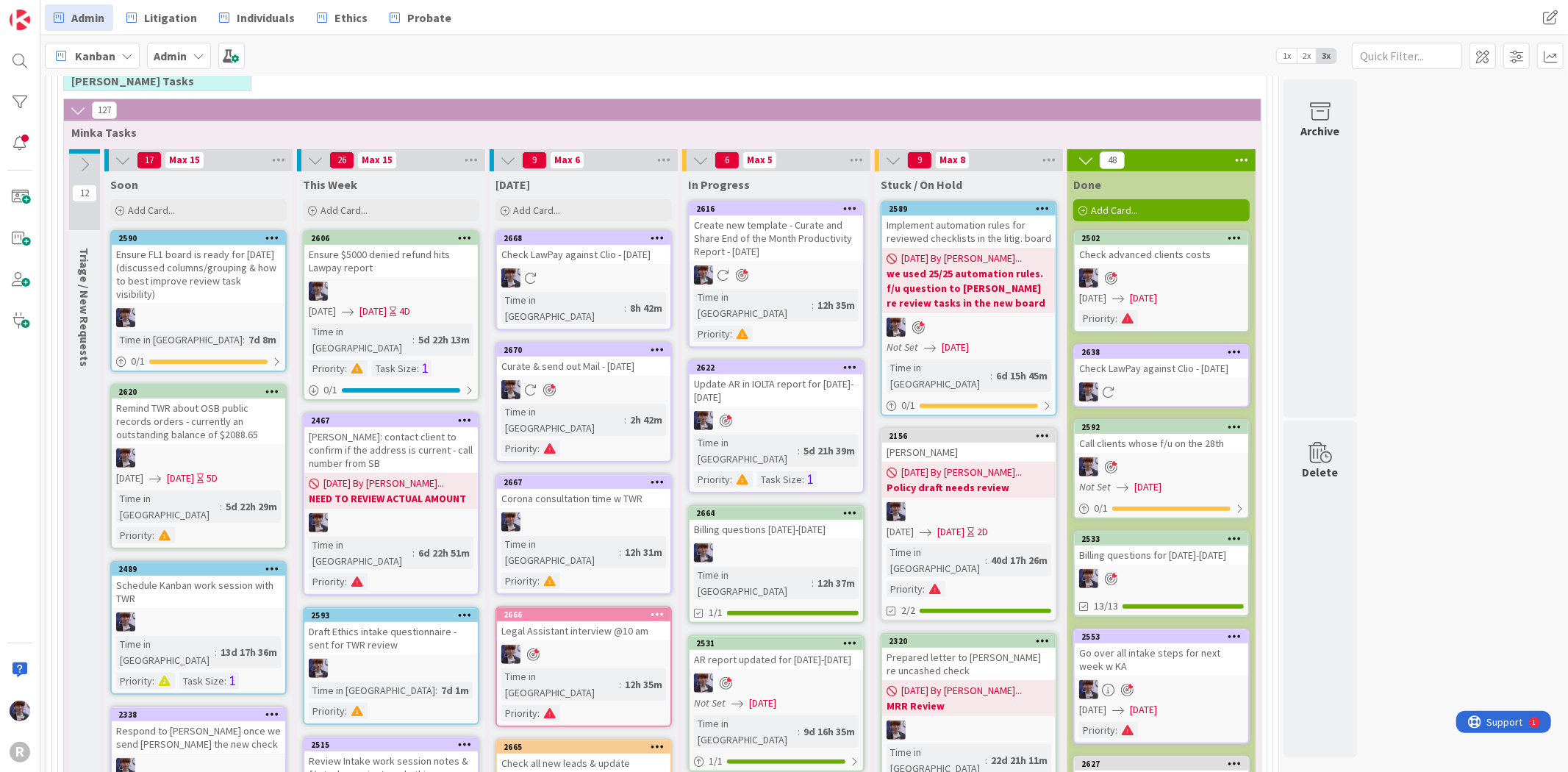
click at [97, 54] on span "Kanban" at bounding box center [95, 56] width 40 height 18
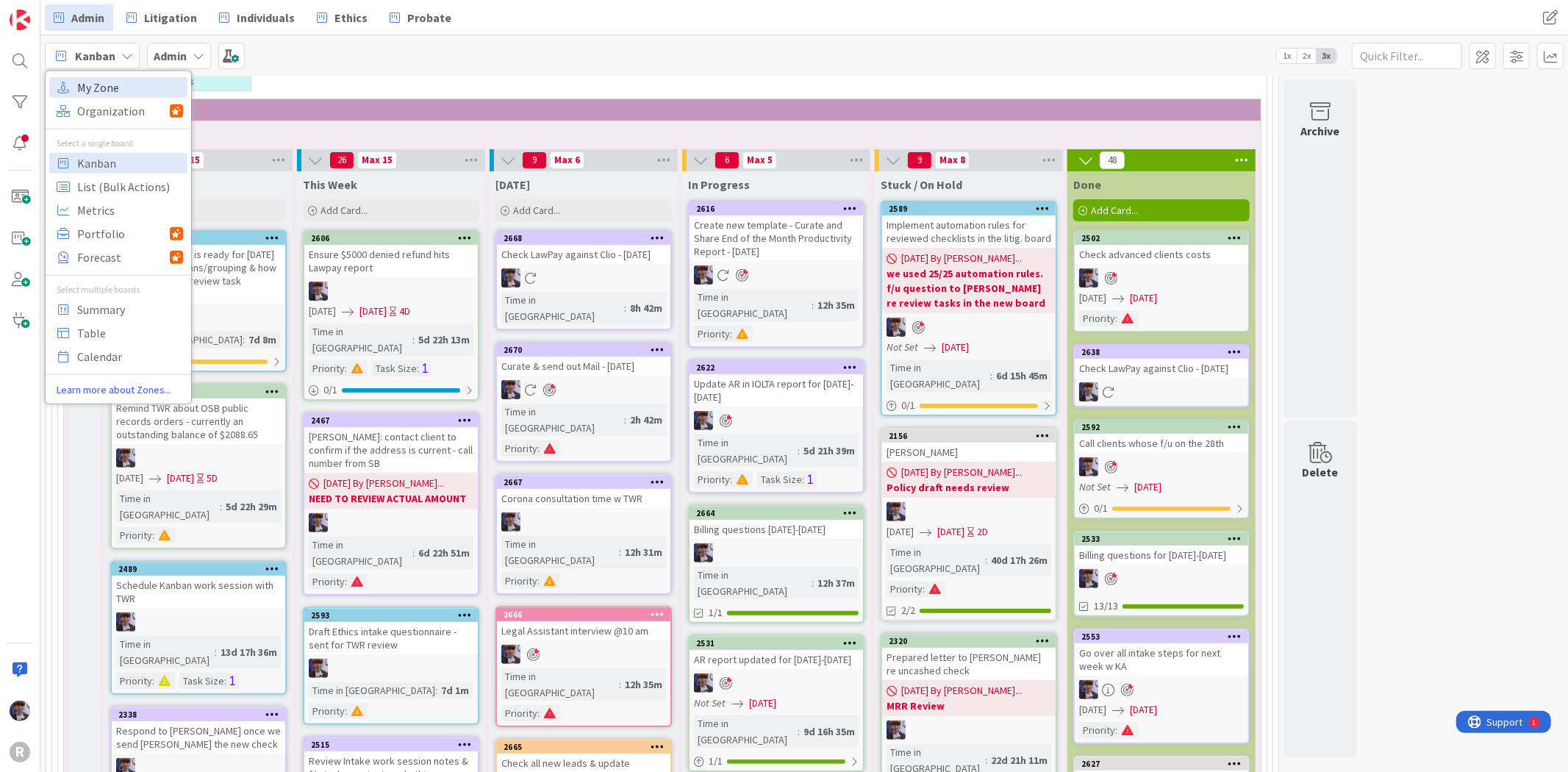
click at [101, 84] on span "My Zone" at bounding box center [130, 87] width 106 height 22
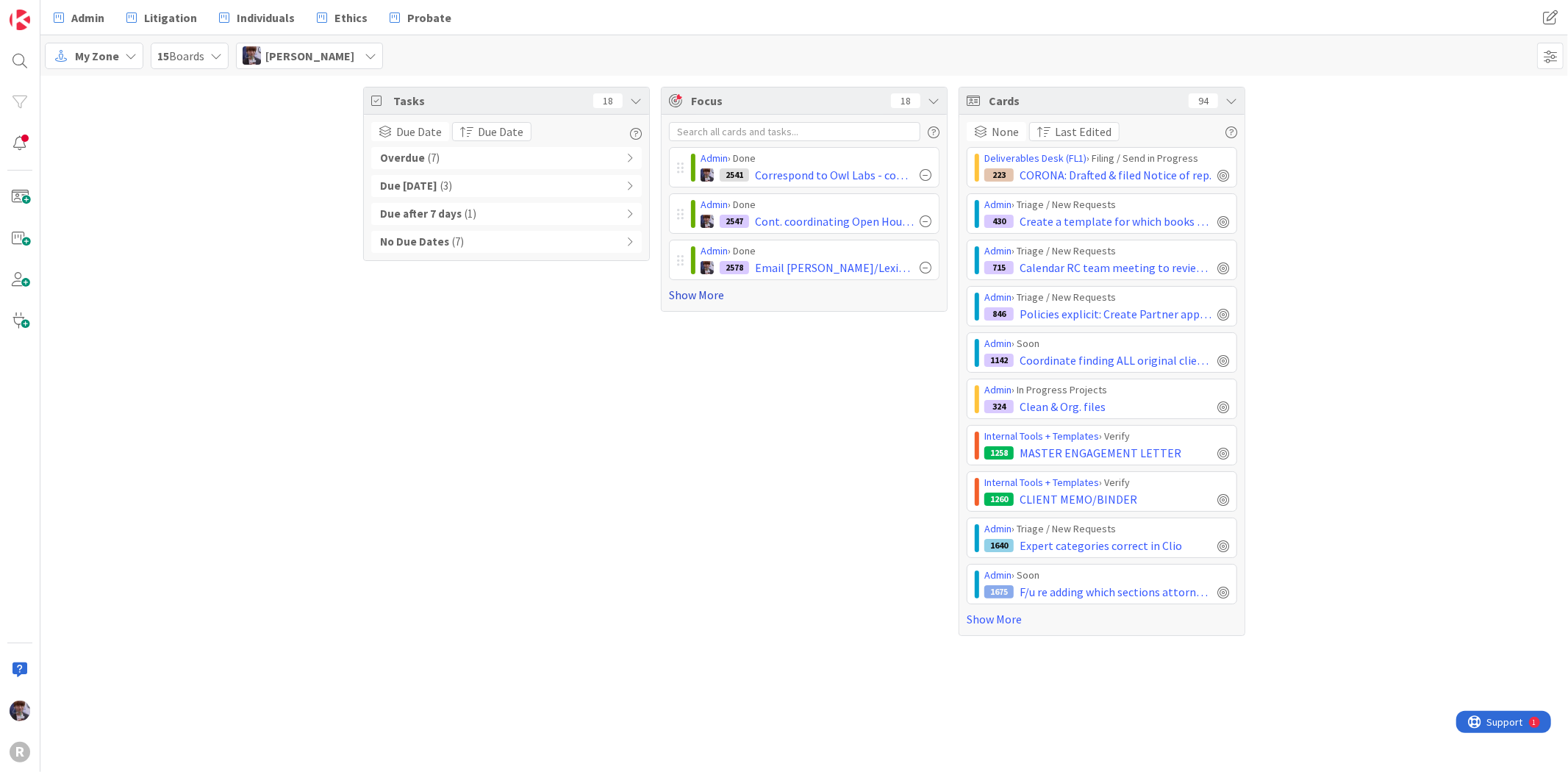
click at [681, 289] on link "Show More" at bounding box center [804, 295] width 271 height 18
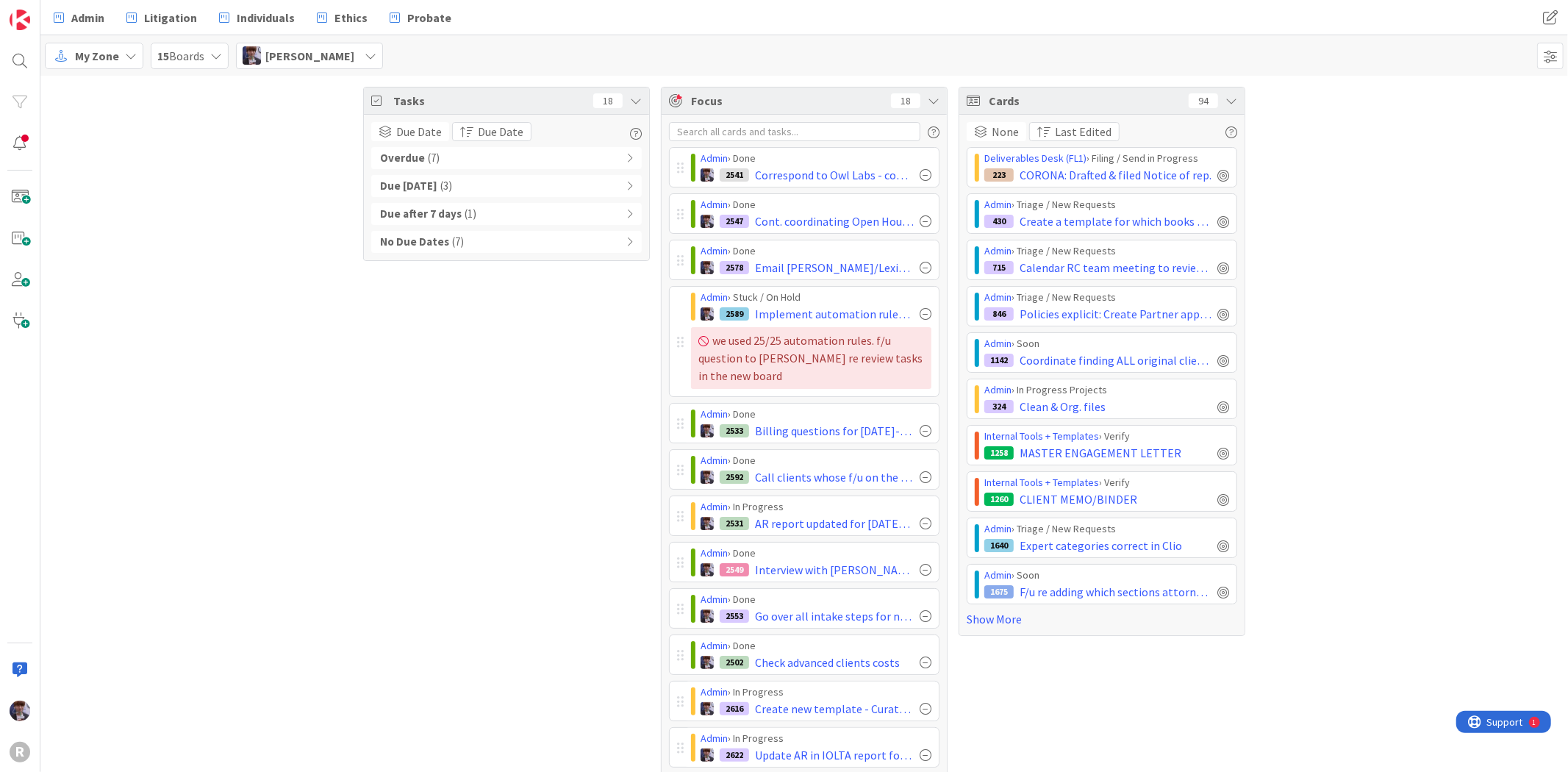
click at [1226, 96] on icon at bounding box center [1232, 101] width 12 height 12
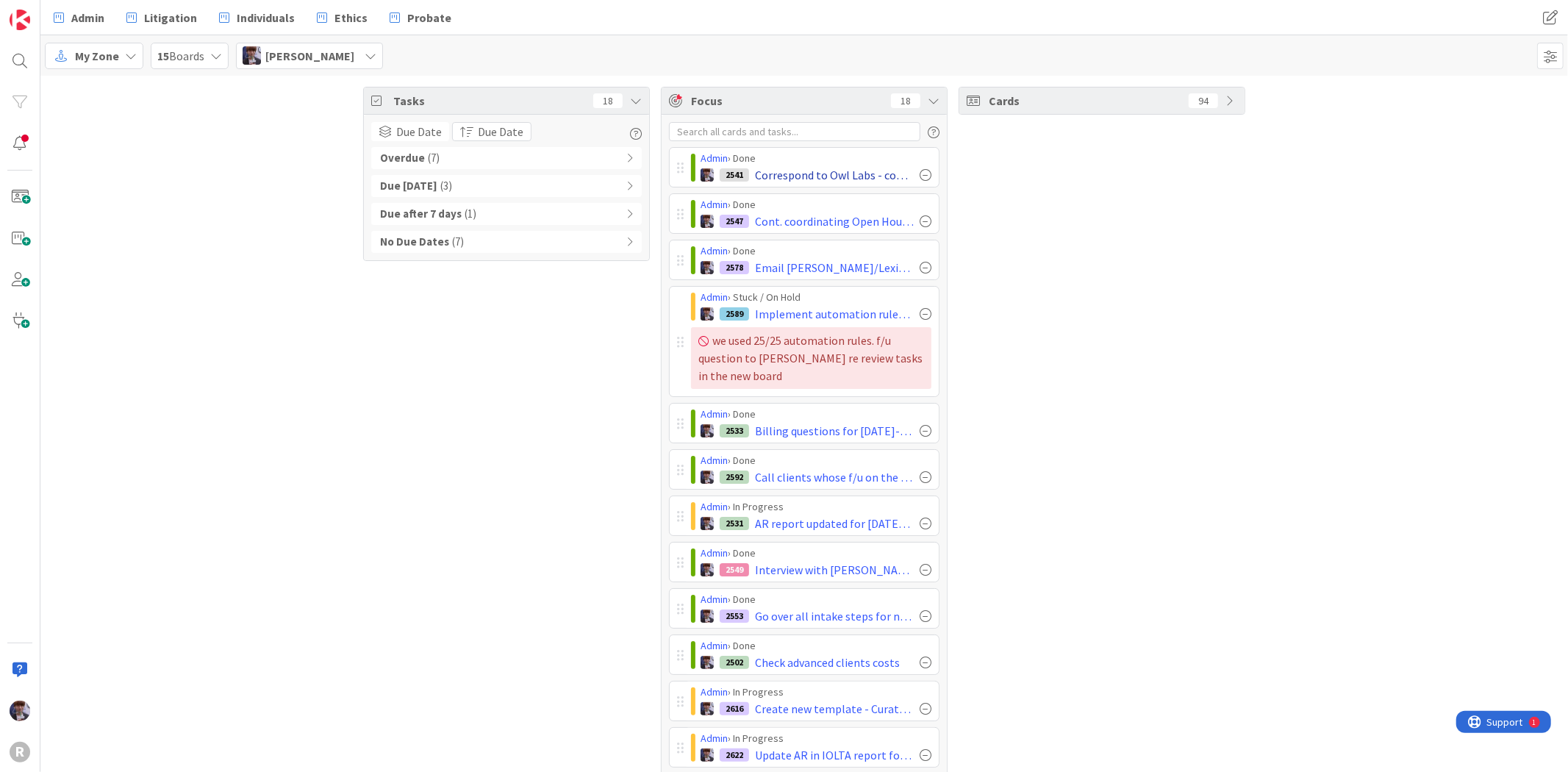
click at [920, 173] on div at bounding box center [926, 175] width 12 height 12
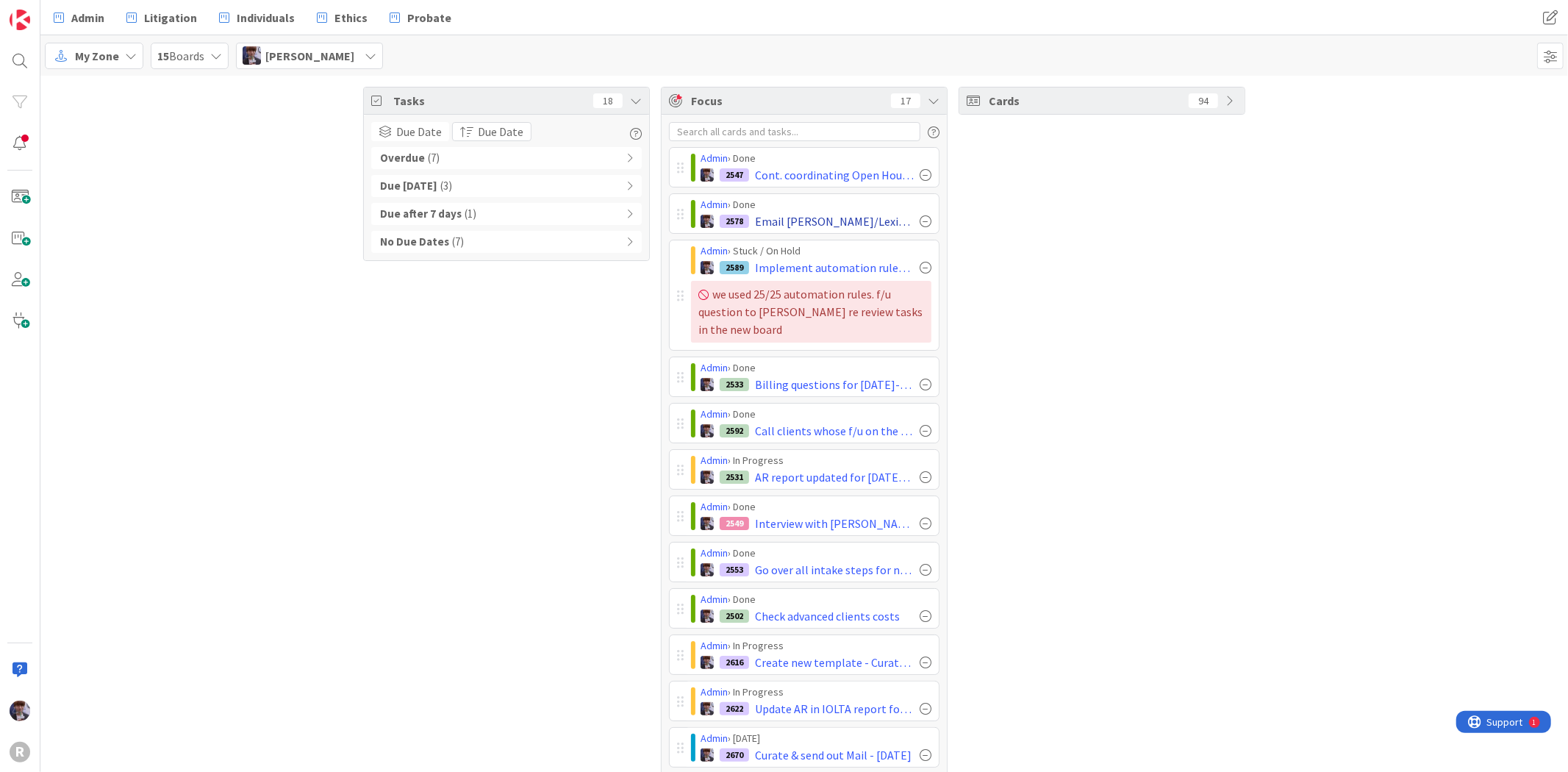
click at [921, 223] on div at bounding box center [926, 221] width 12 height 12
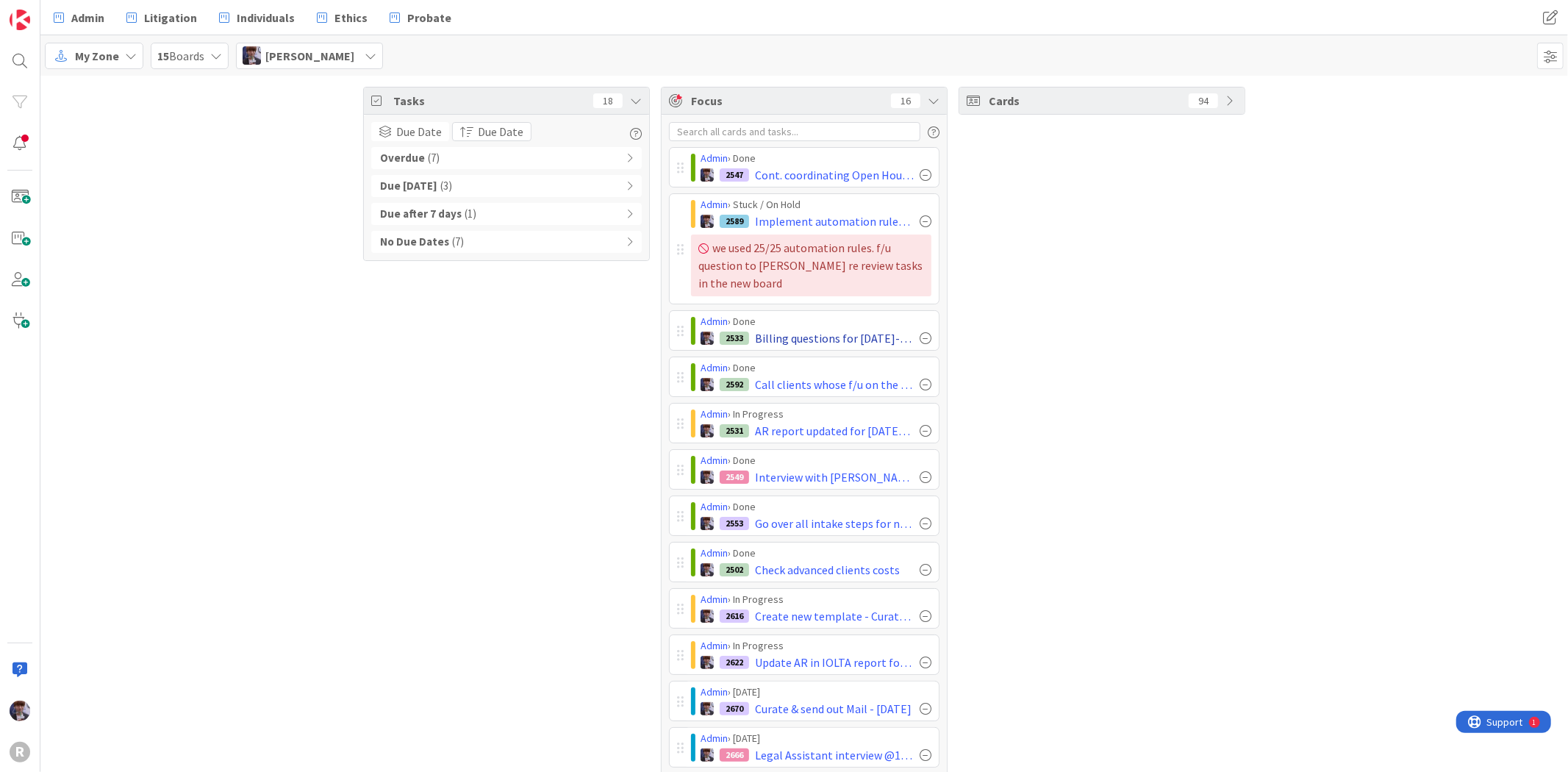
click at [920, 336] on div at bounding box center [926, 338] width 12 height 12
click at [920, 339] on div at bounding box center [926, 338] width 12 height 12
click at [920, 336] on div at bounding box center [926, 338] width 12 height 12
click at [921, 340] on div at bounding box center [926, 338] width 12 height 12
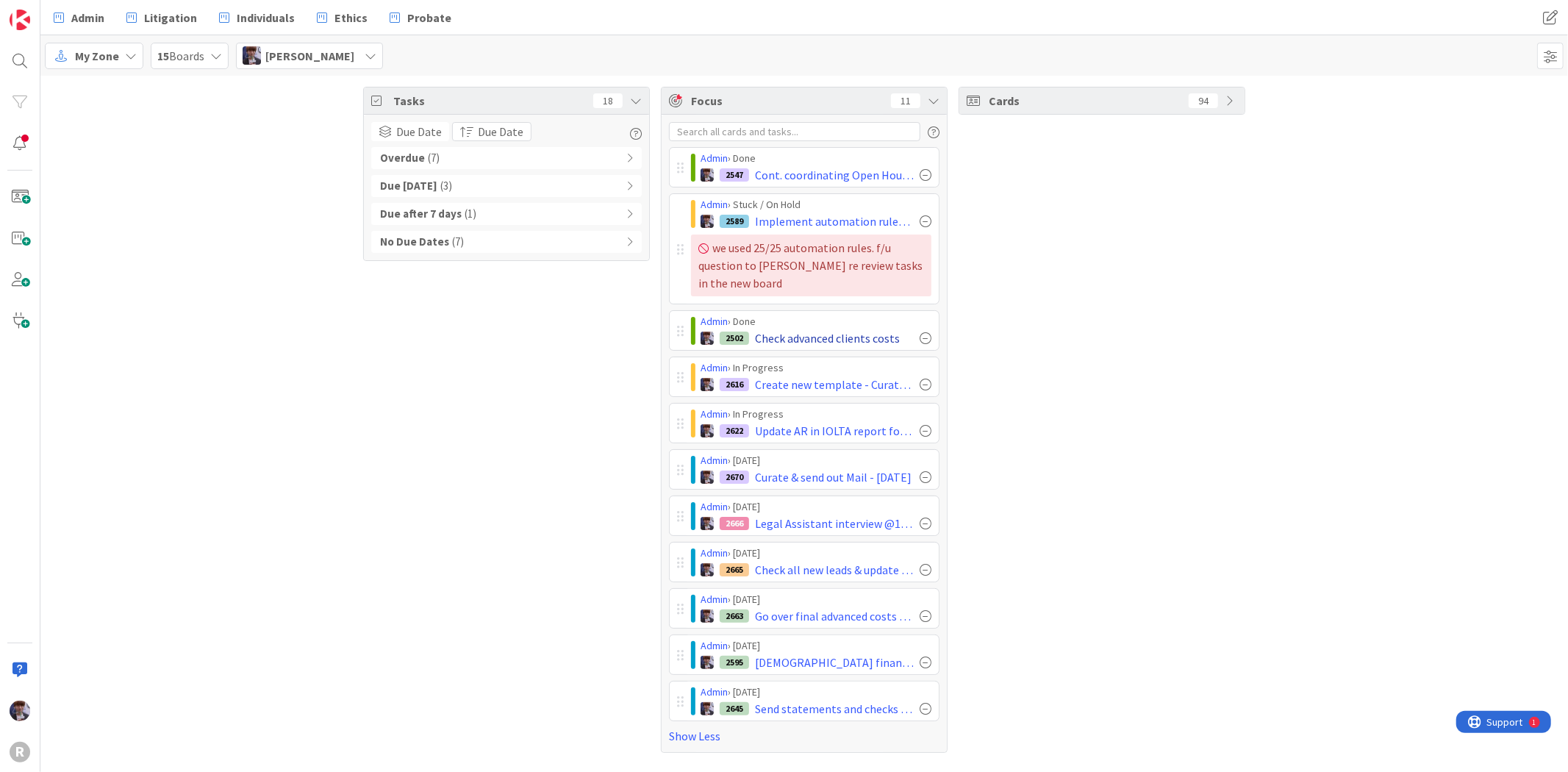
click at [924, 336] on div at bounding box center [926, 338] width 12 height 12
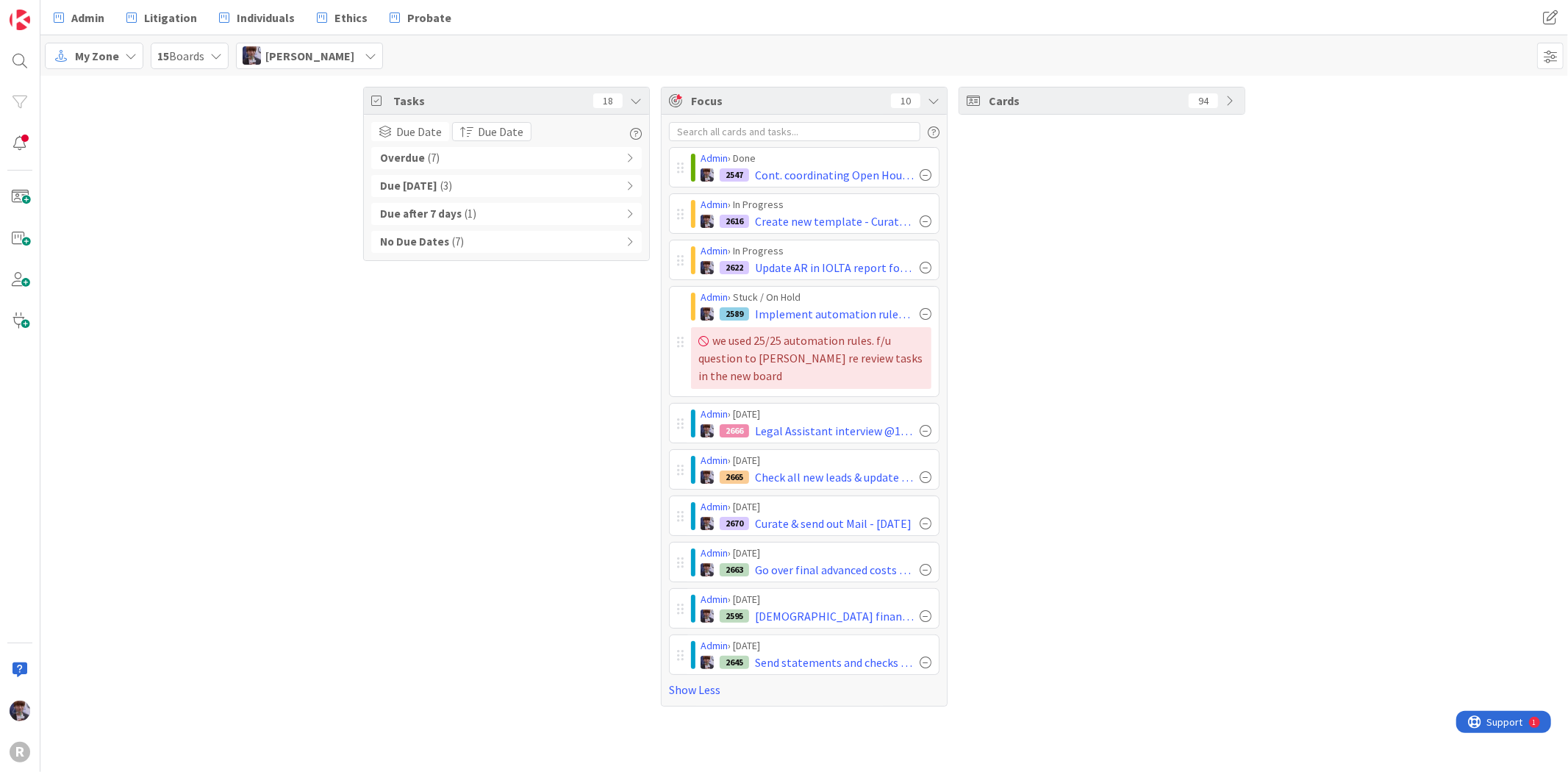
click at [676, 563] on div "Admin › [DATE] 2663 Go over final advanced costs w [PERSON_NAME] & fix Clio; pa…" at bounding box center [804, 562] width 271 height 40
click at [92, 24] on span "Admin" at bounding box center [88, 17] width 33 height 18
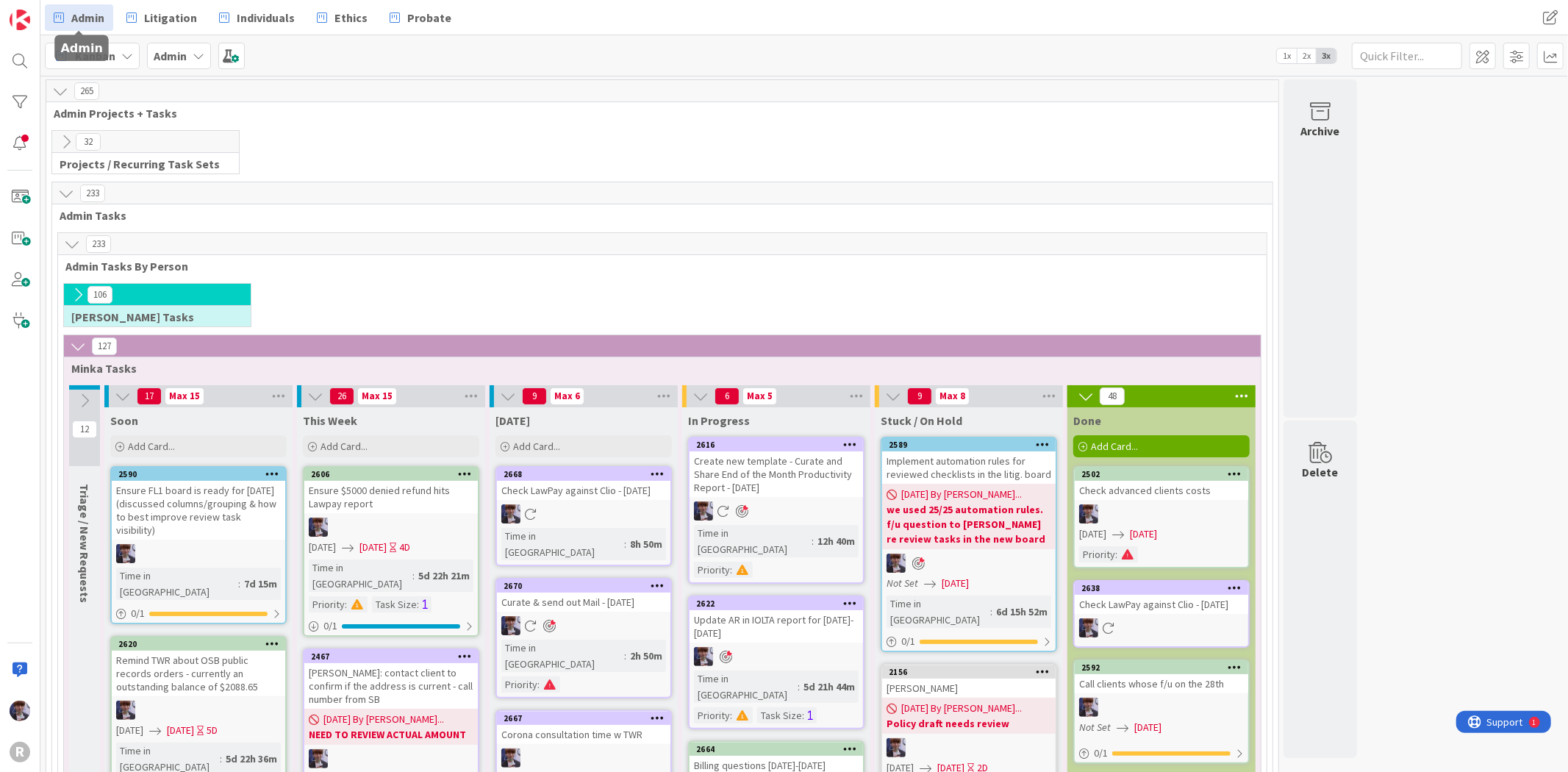
click at [93, 16] on span "Admin" at bounding box center [88, 17] width 33 height 18
click at [114, 46] on div "Kanban" at bounding box center [92, 56] width 95 height 26
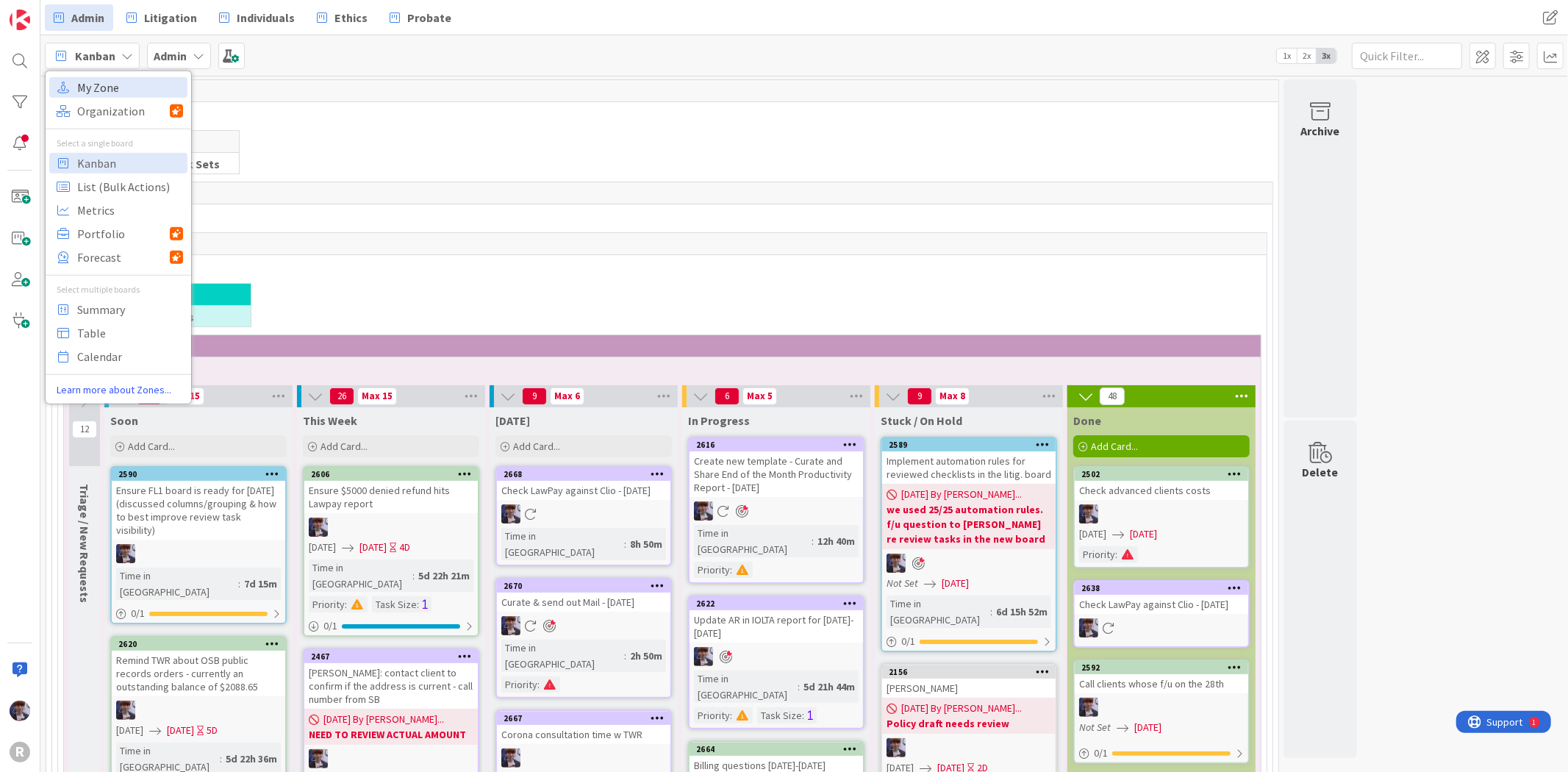
click at [118, 89] on span "My Zone" at bounding box center [130, 87] width 106 height 22
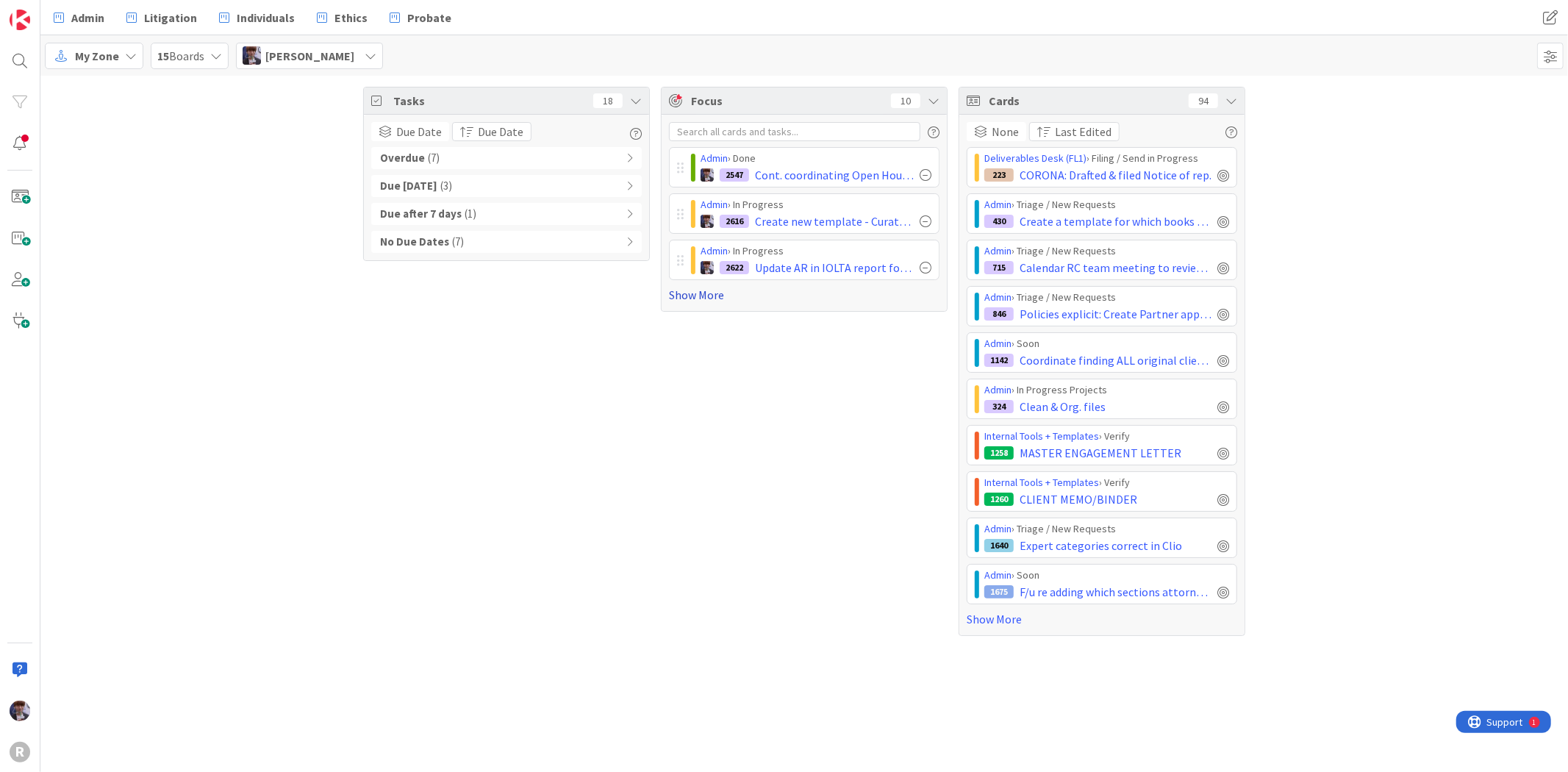
click at [694, 296] on link "Show More" at bounding box center [804, 295] width 271 height 18
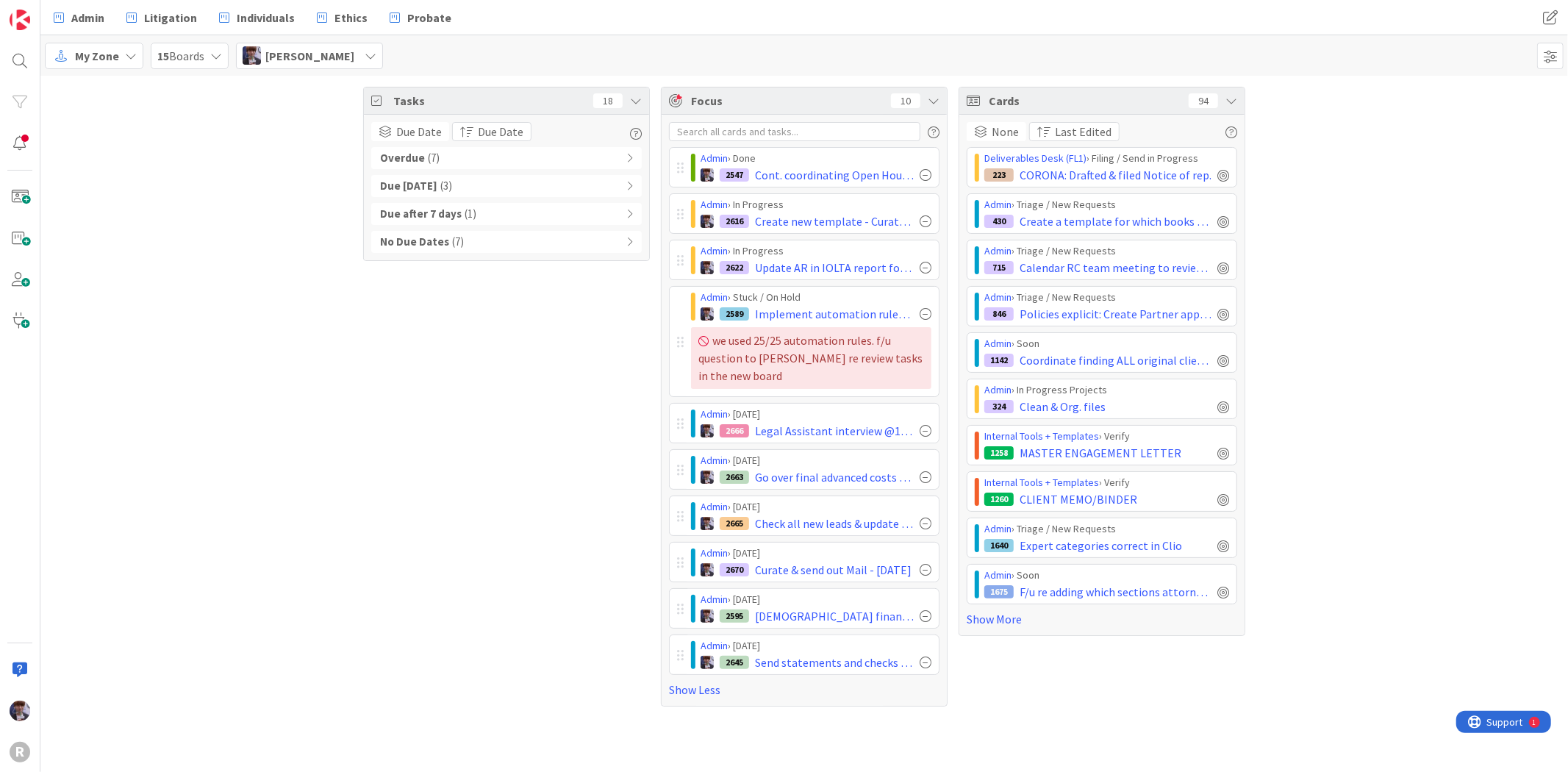
click at [1232, 99] on icon at bounding box center [1232, 101] width 12 height 12
